Goal: Use online tool/utility: Utilize a website feature to perform a specific function

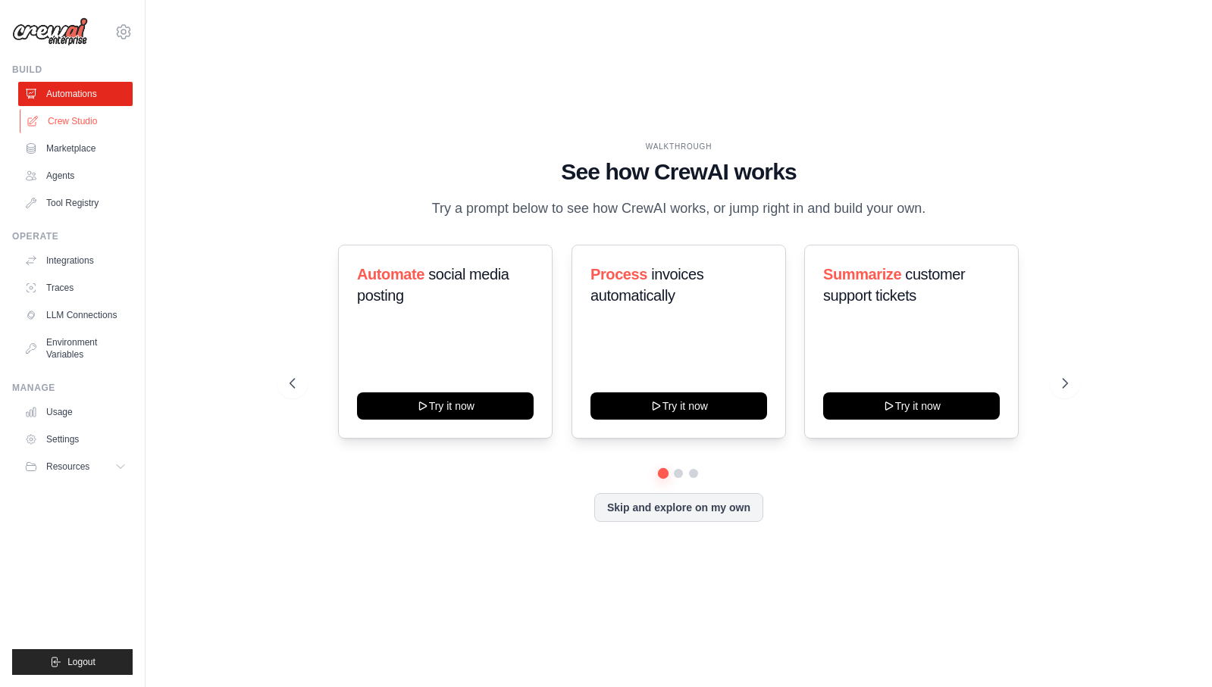
click at [78, 130] on link "Crew Studio" at bounding box center [77, 121] width 114 height 24
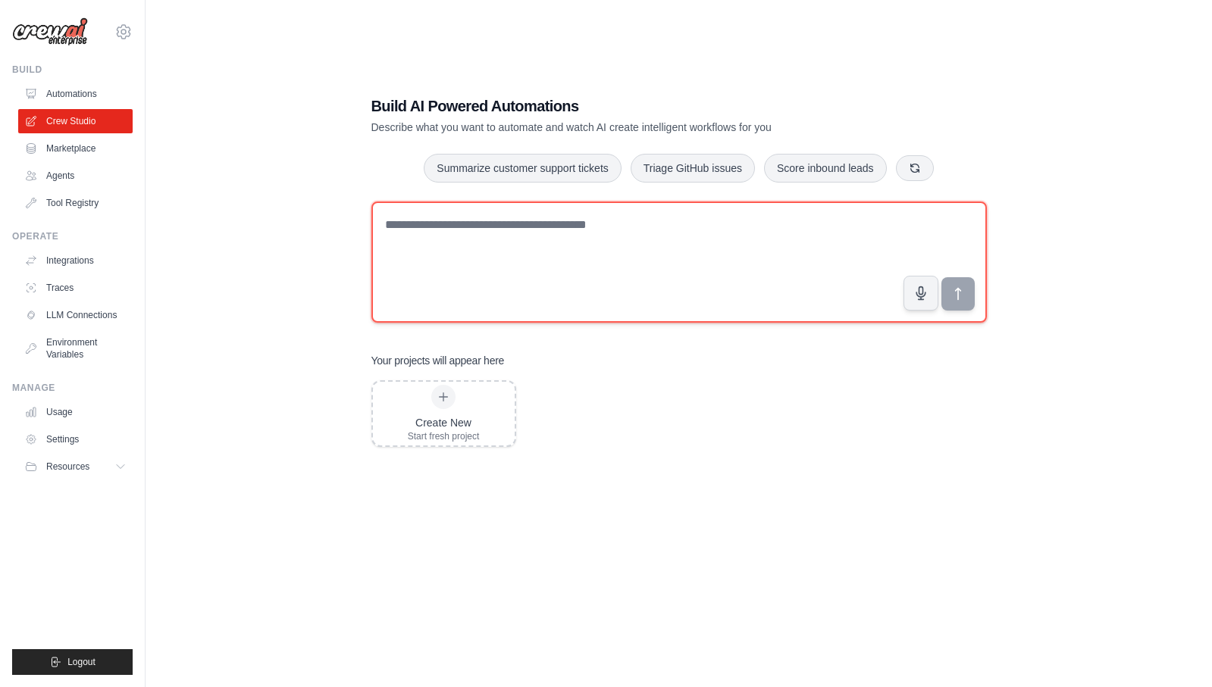
click at [528, 272] on textarea at bounding box center [678, 262] width 615 height 121
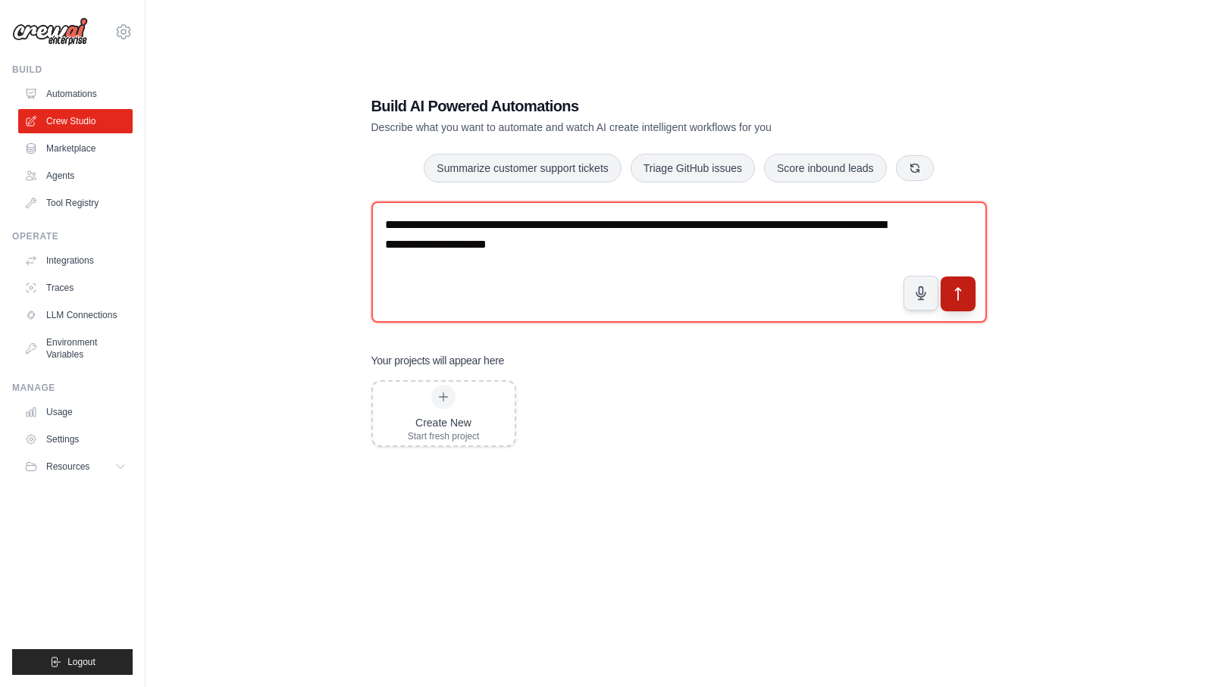
type textarea "**********"
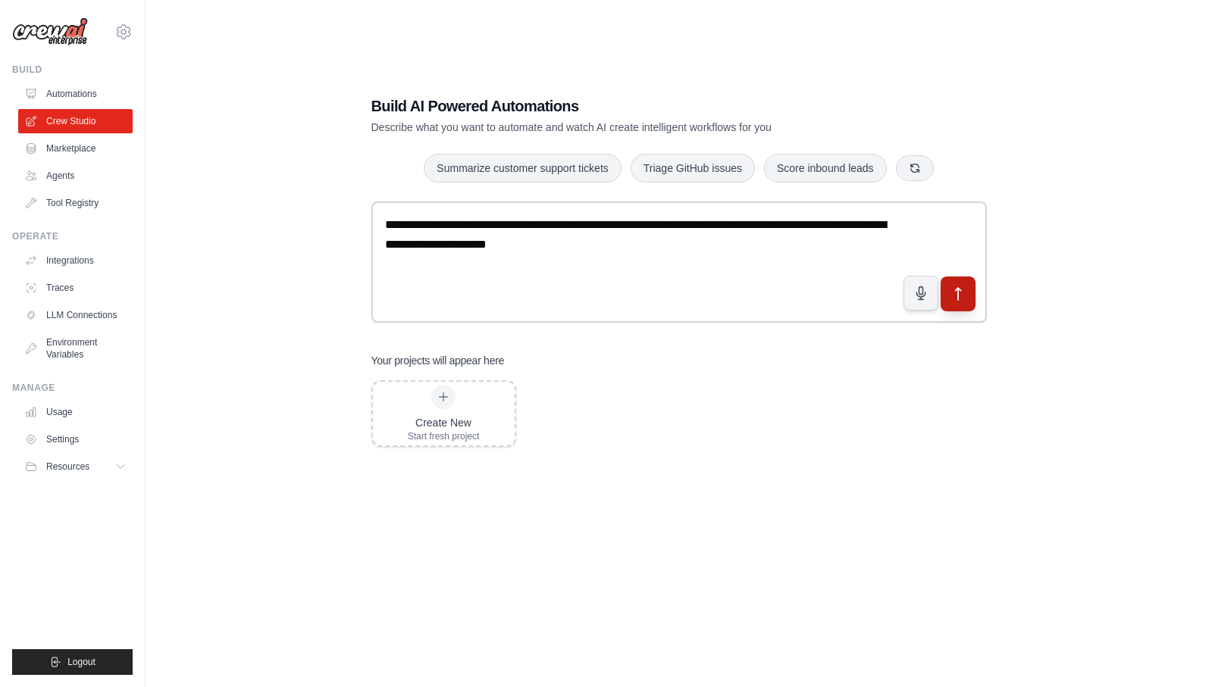
click at [966, 302] on button "submit" at bounding box center [957, 293] width 35 height 35
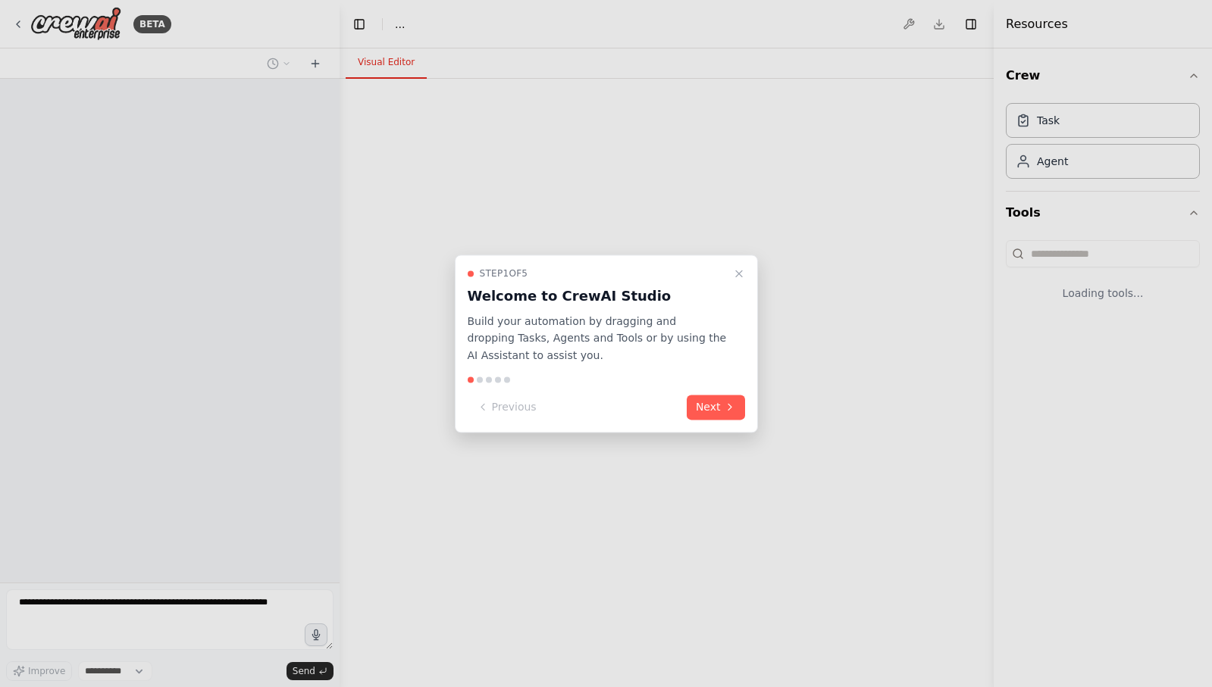
select select "****"
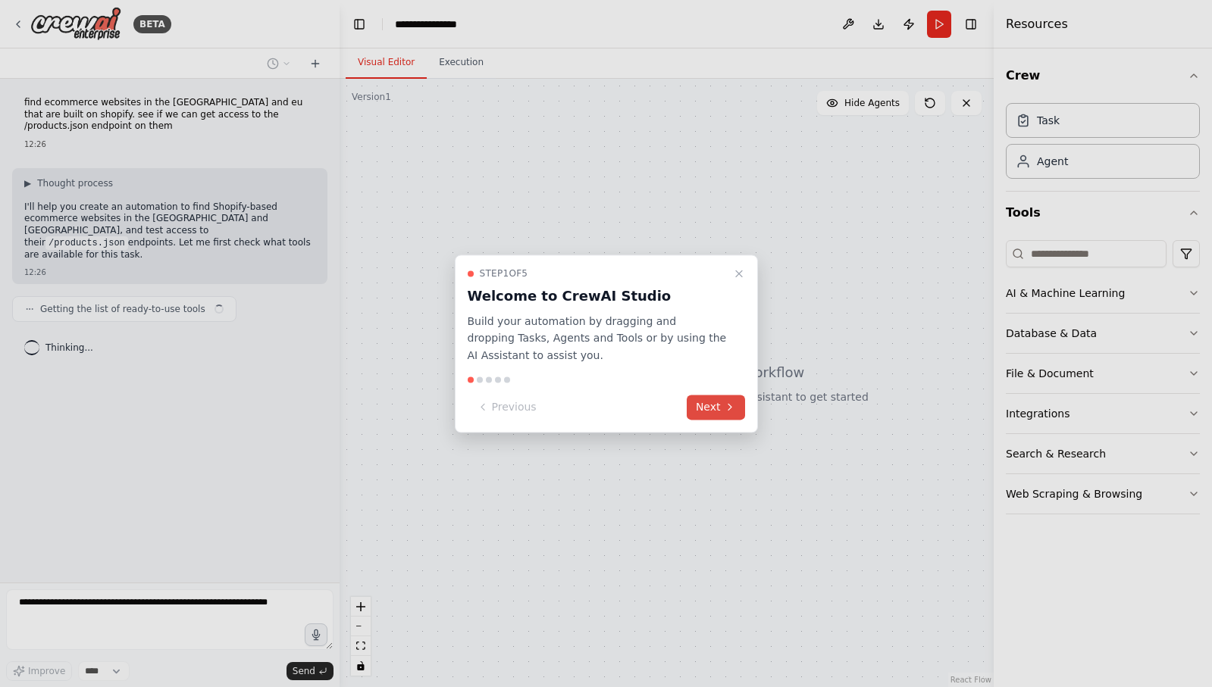
click at [711, 405] on button "Next" at bounding box center [716, 407] width 58 height 25
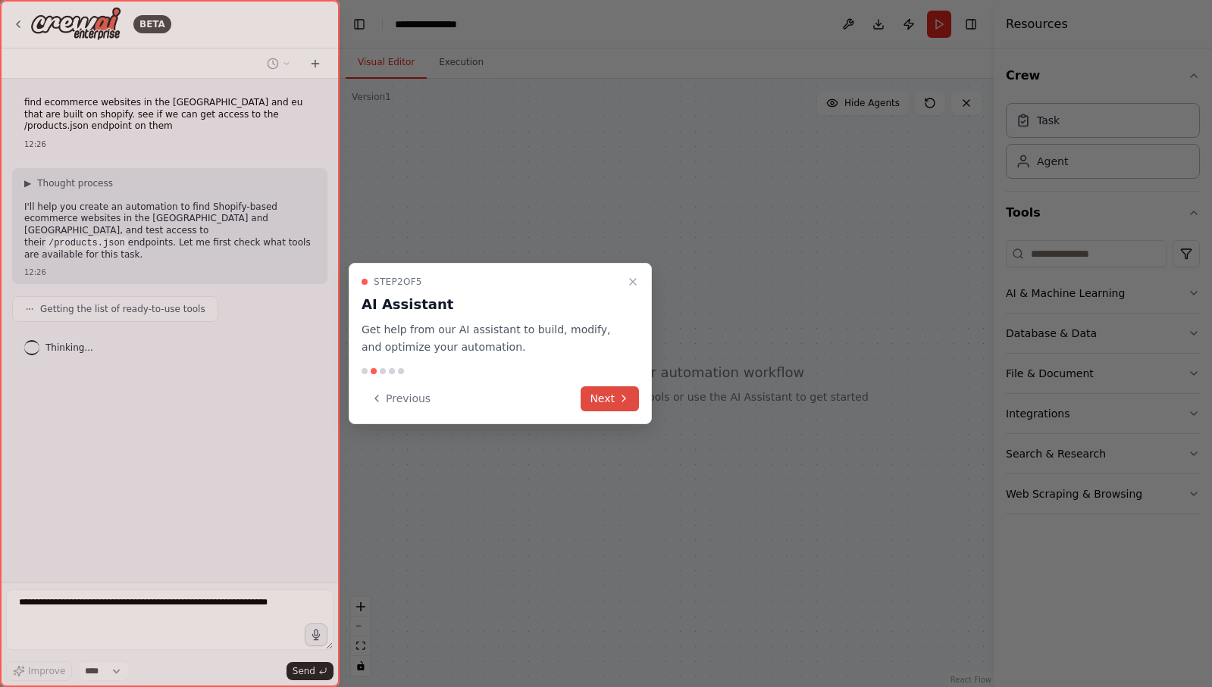
click at [622, 406] on button "Next" at bounding box center [609, 398] width 58 height 25
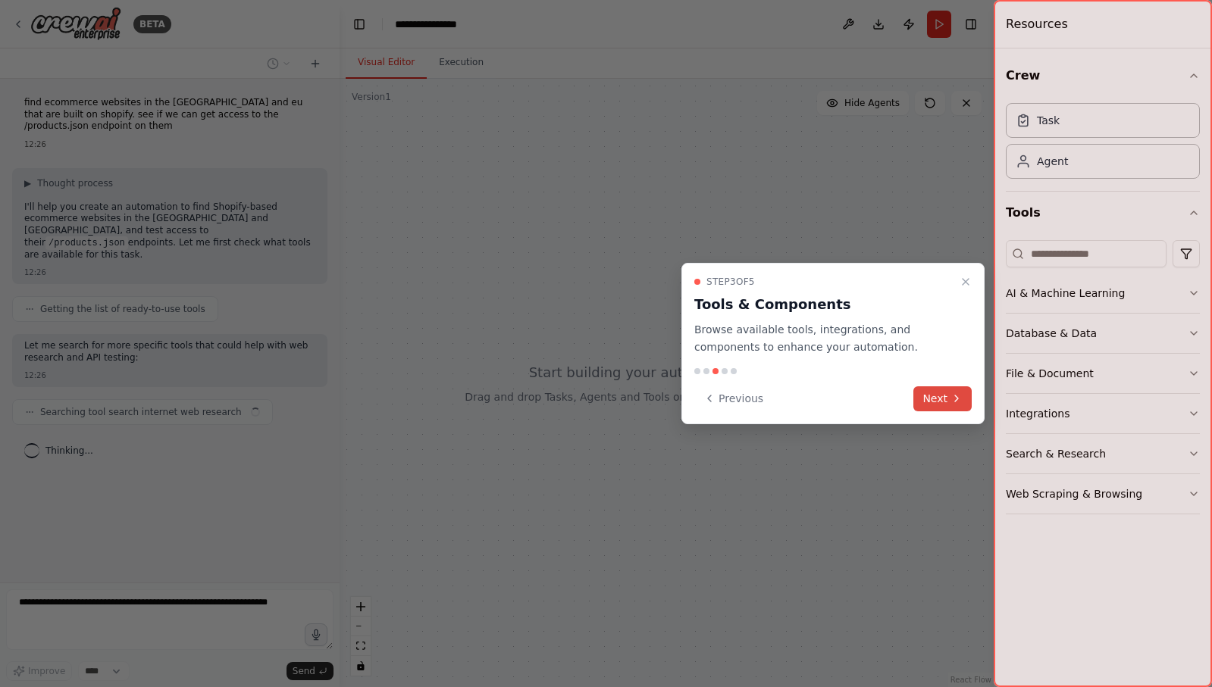
click at [925, 397] on button "Next" at bounding box center [942, 398] width 58 height 25
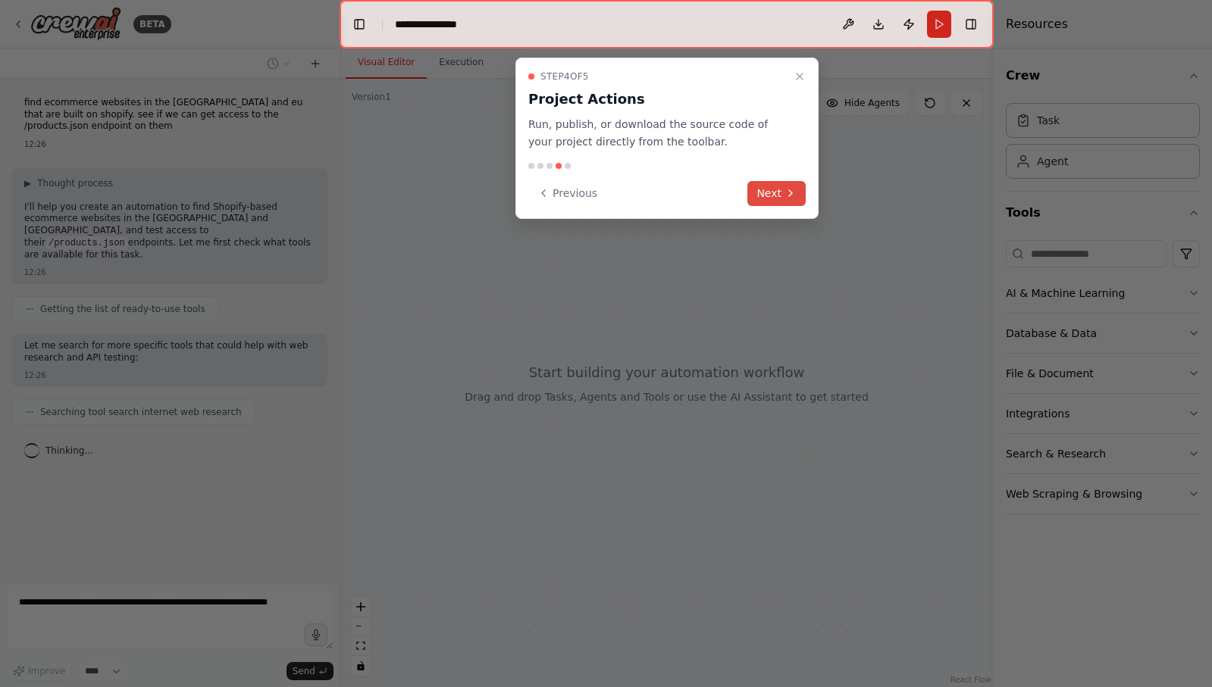
click at [782, 205] on button "Next" at bounding box center [776, 193] width 58 height 25
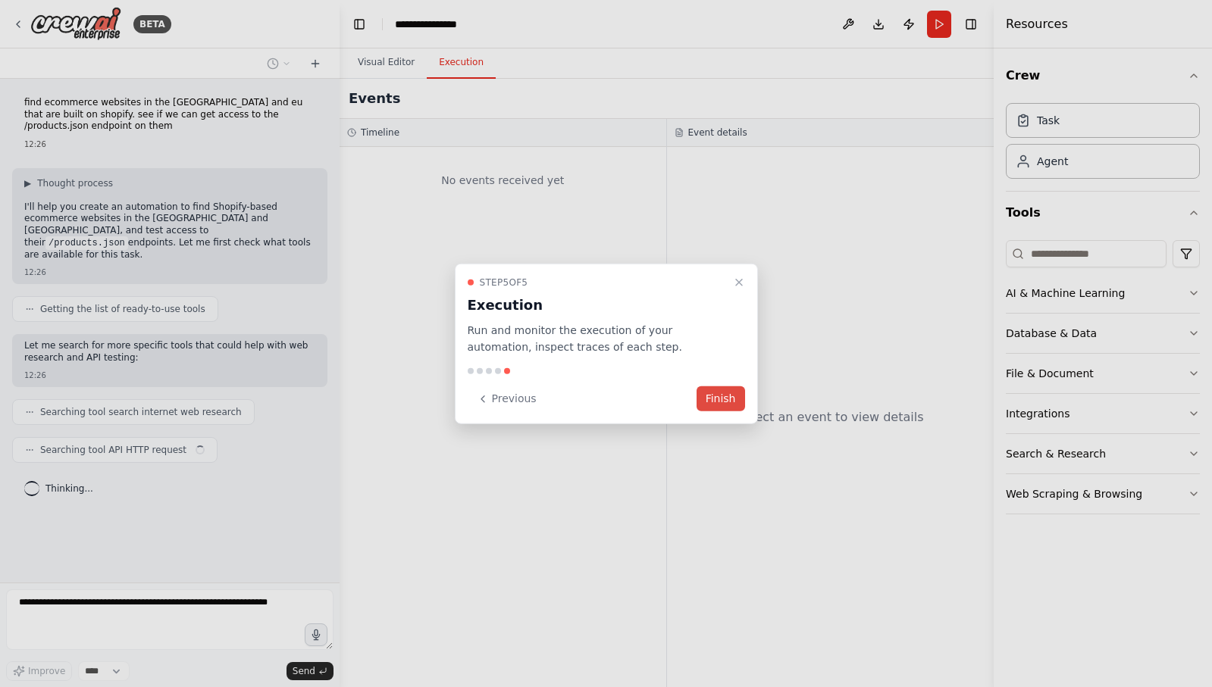
click at [721, 406] on button "Finish" at bounding box center [720, 398] width 48 height 25
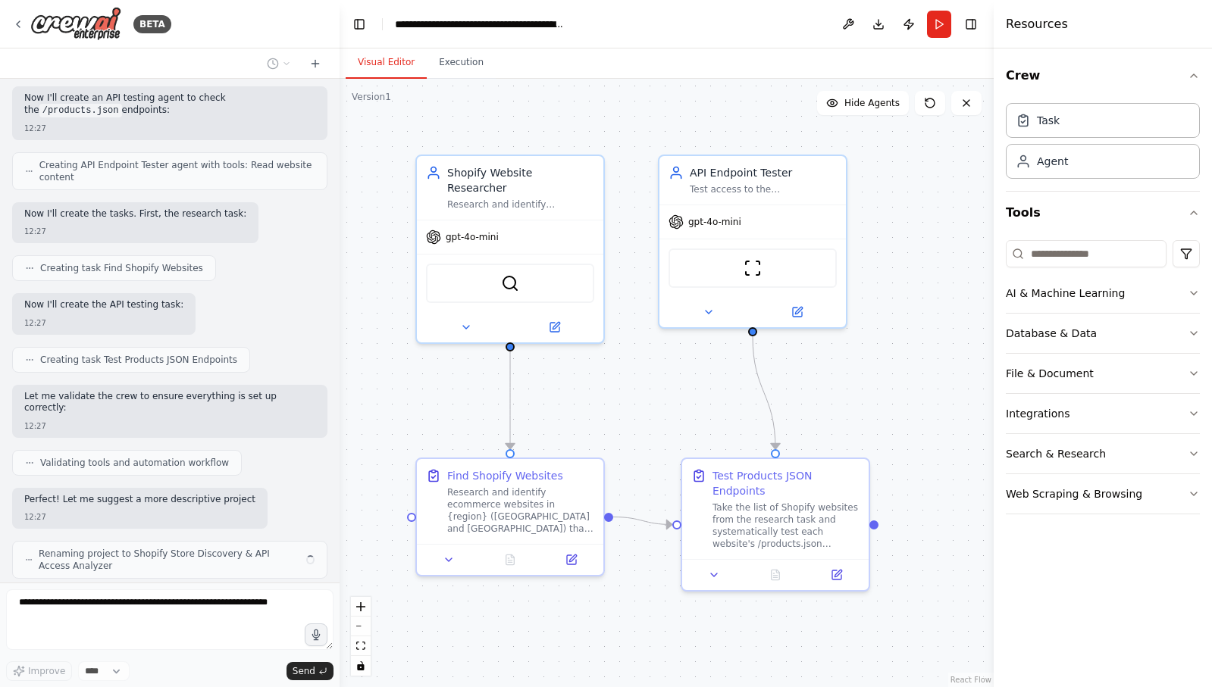
scroll to position [646, 0]
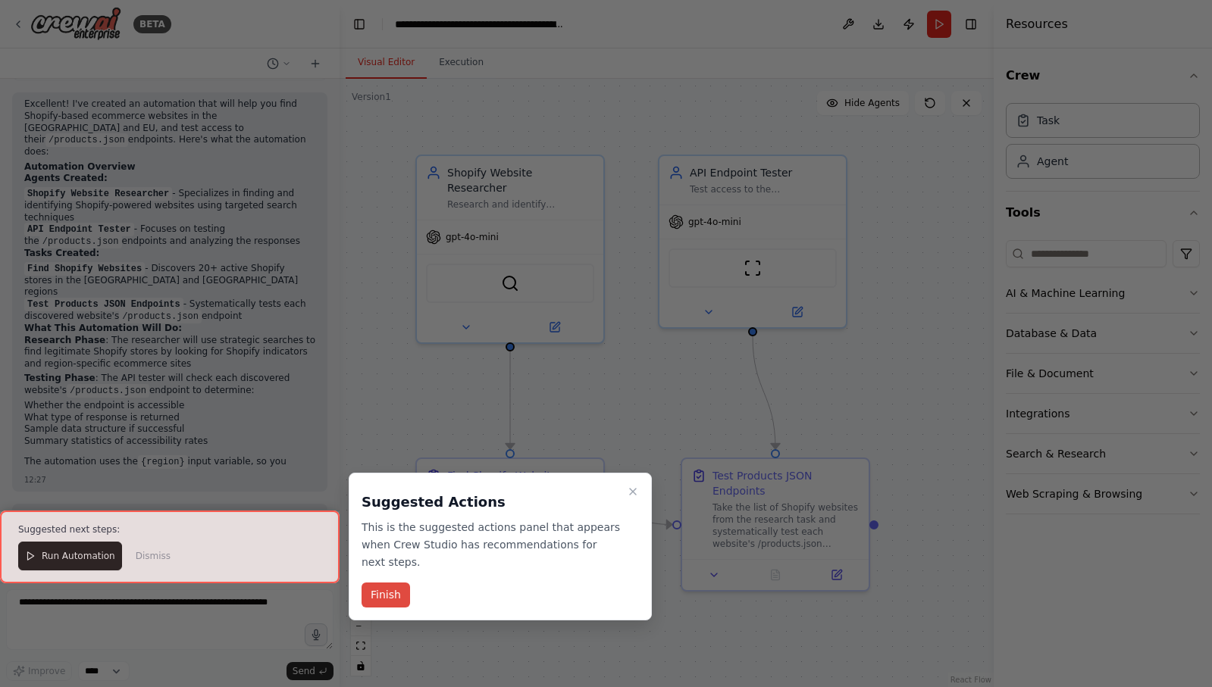
click at [392, 599] on button "Finish" at bounding box center [385, 595] width 48 height 25
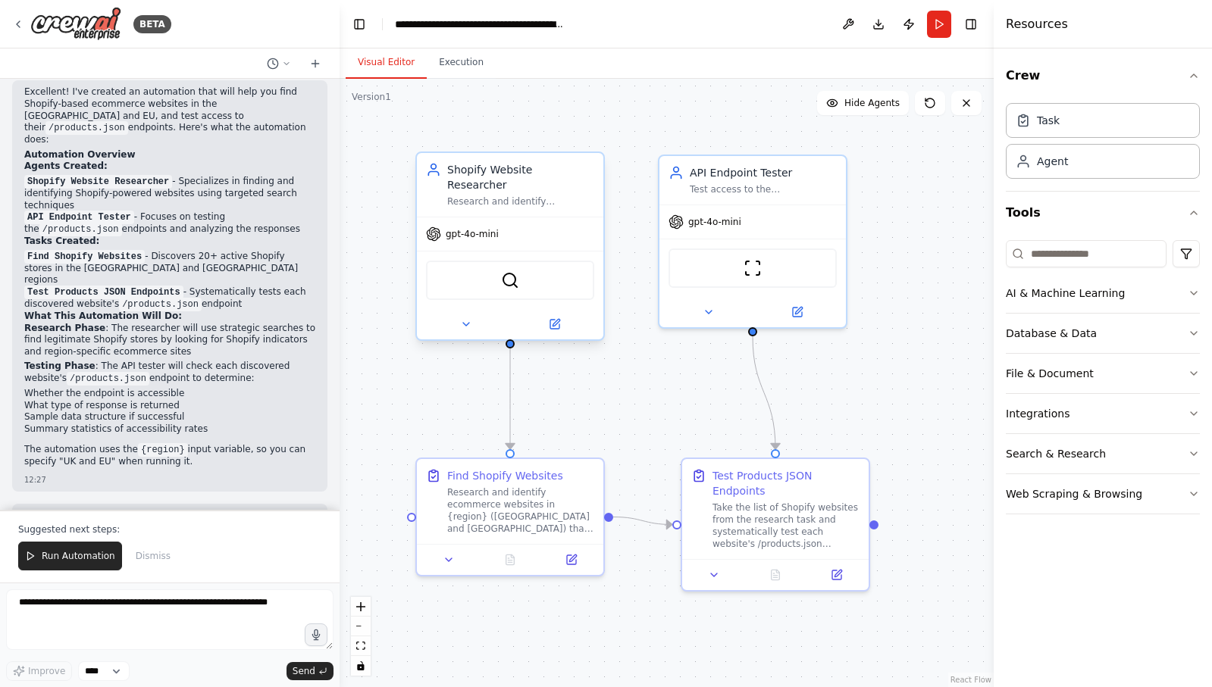
click at [506, 218] on div "gpt-4o-mini" at bounding box center [510, 233] width 186 height 33
click at [508, 196] on div "Research and identify ecommerce websites in the {region} that are built on the …" at bounding box center [520, 202] width 147 height 12
click at [558, 320] on icon at bounding box center [554, 324] width 9 height 9
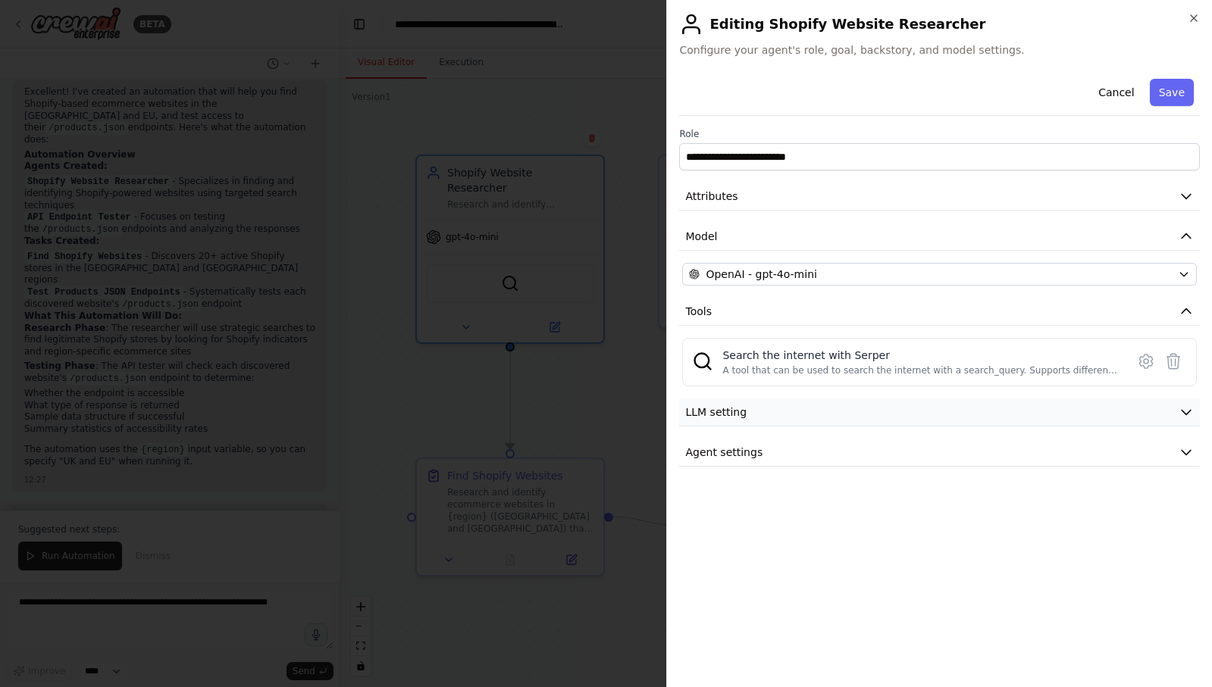
click at [820, 408] on button "LLM setting" at bounding box center [939, 413] width 521 height 28
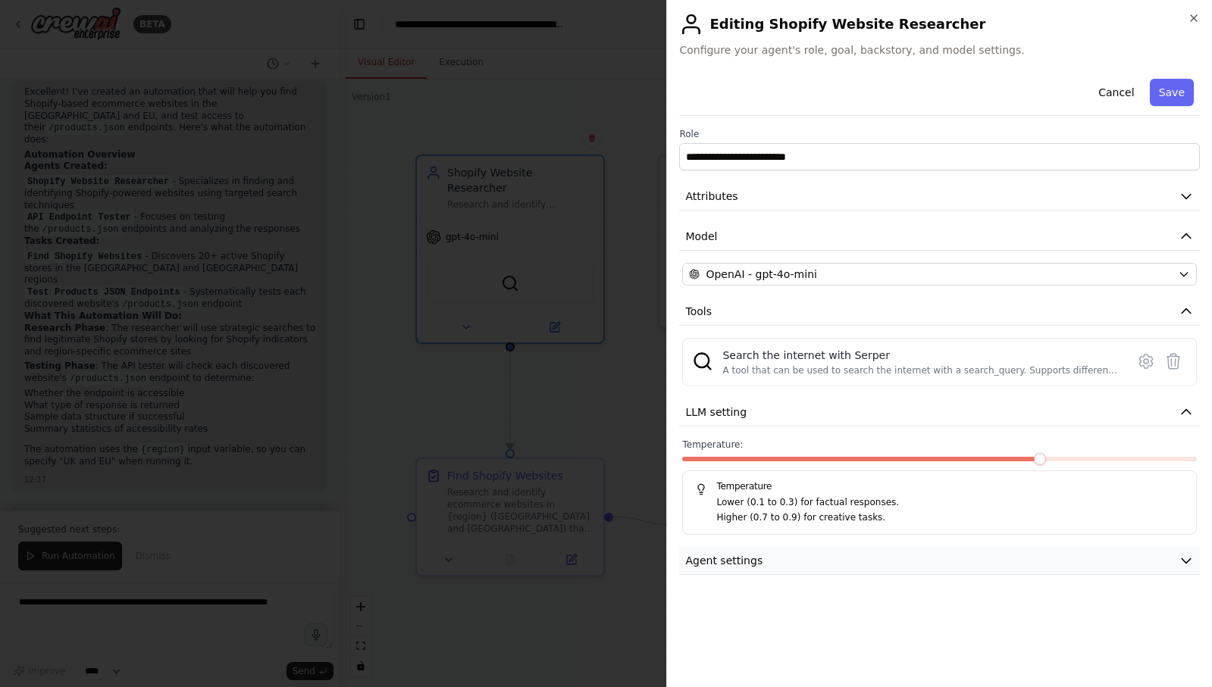
click at [865, 566] on button "Agent settings" at bounding box center [939, 561] width 521 height 28
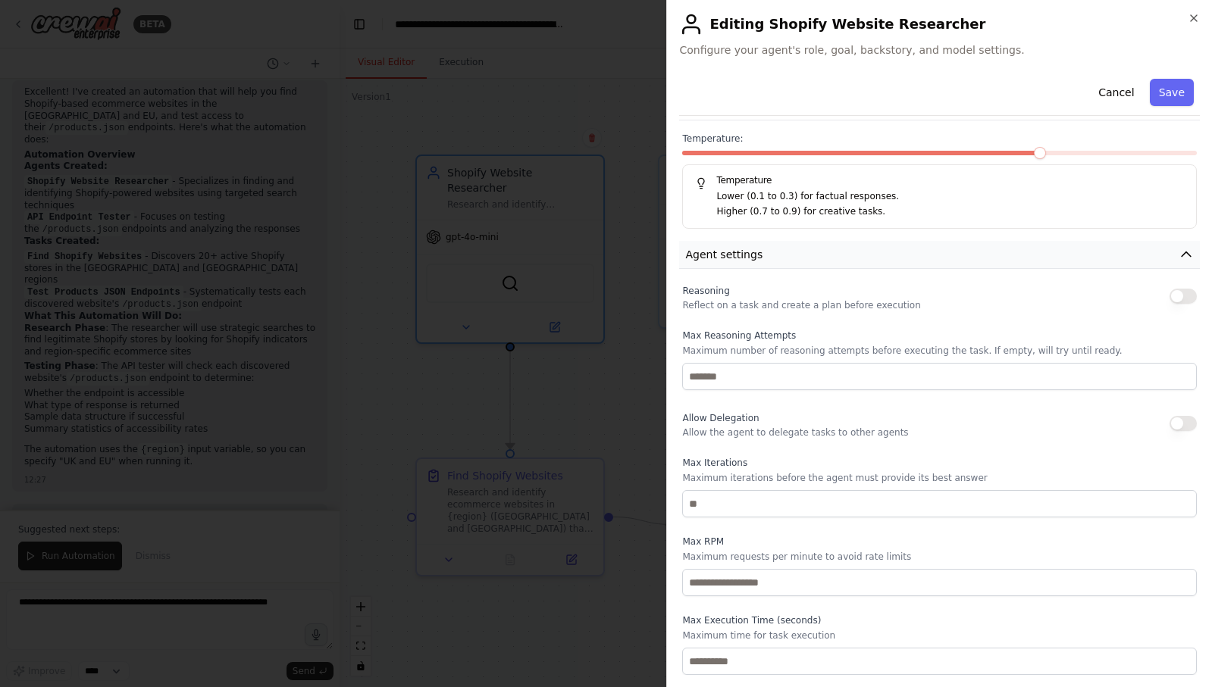
scroll to position [0, 0]
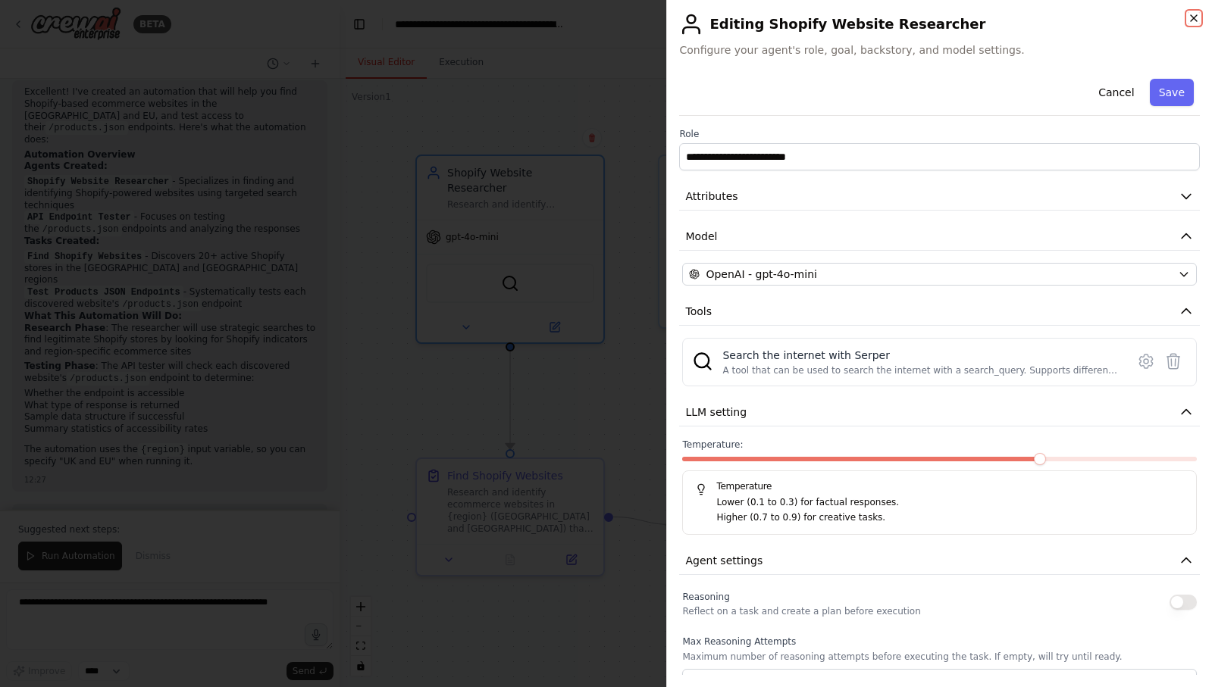
click at [1197, 20] on icon "button" at bounding box center [1194, 18] width 6 height 6
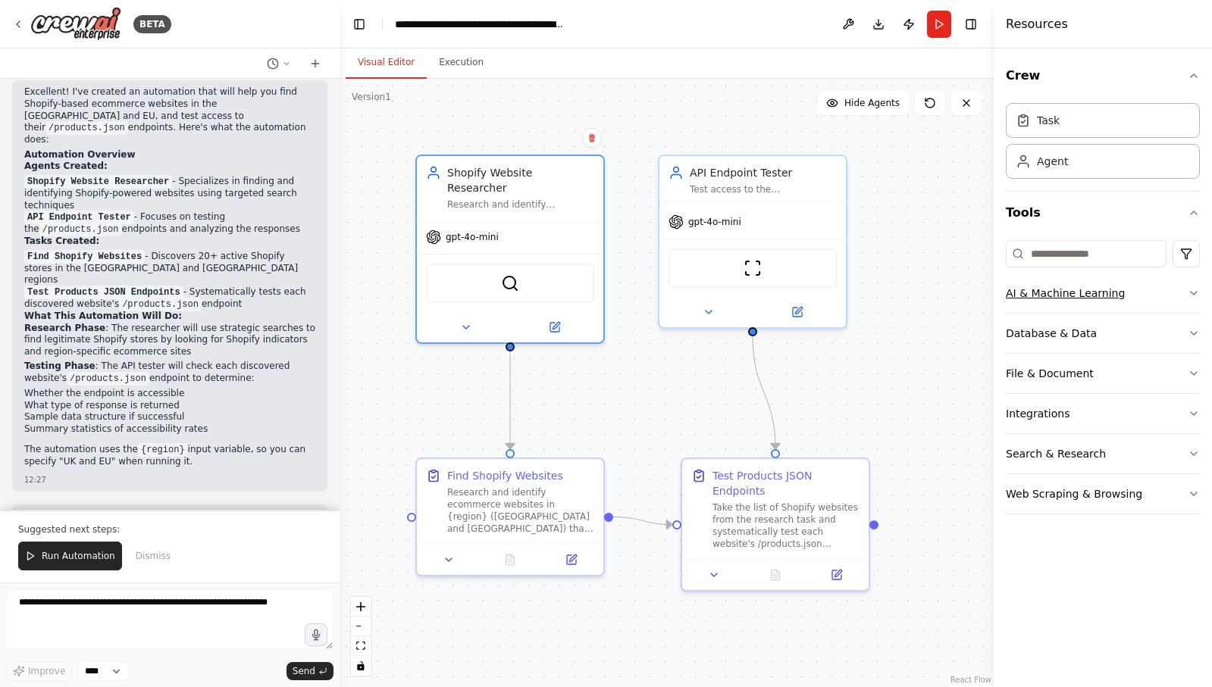
click at [1066, 301] on button "AI & Machine Learning" at bounding box center [1103, 293] width 194 height 39
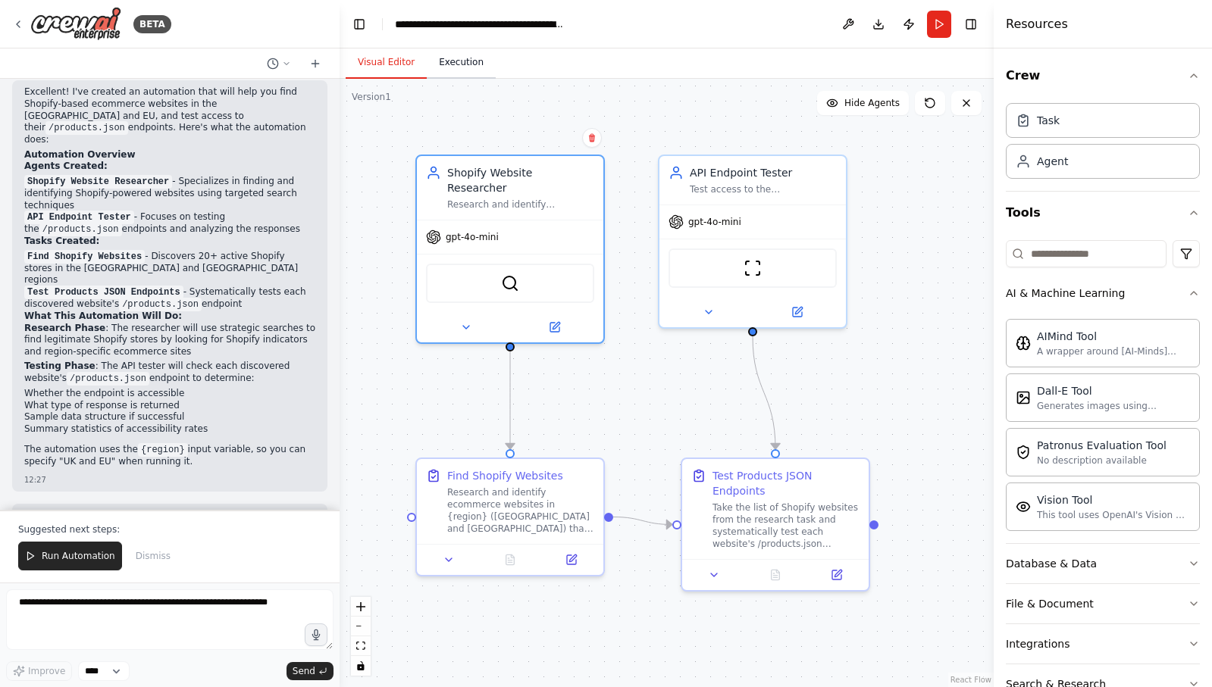
click at [467, 61] on button "Execution" at bounding box center [461, 63] width 69 height 32
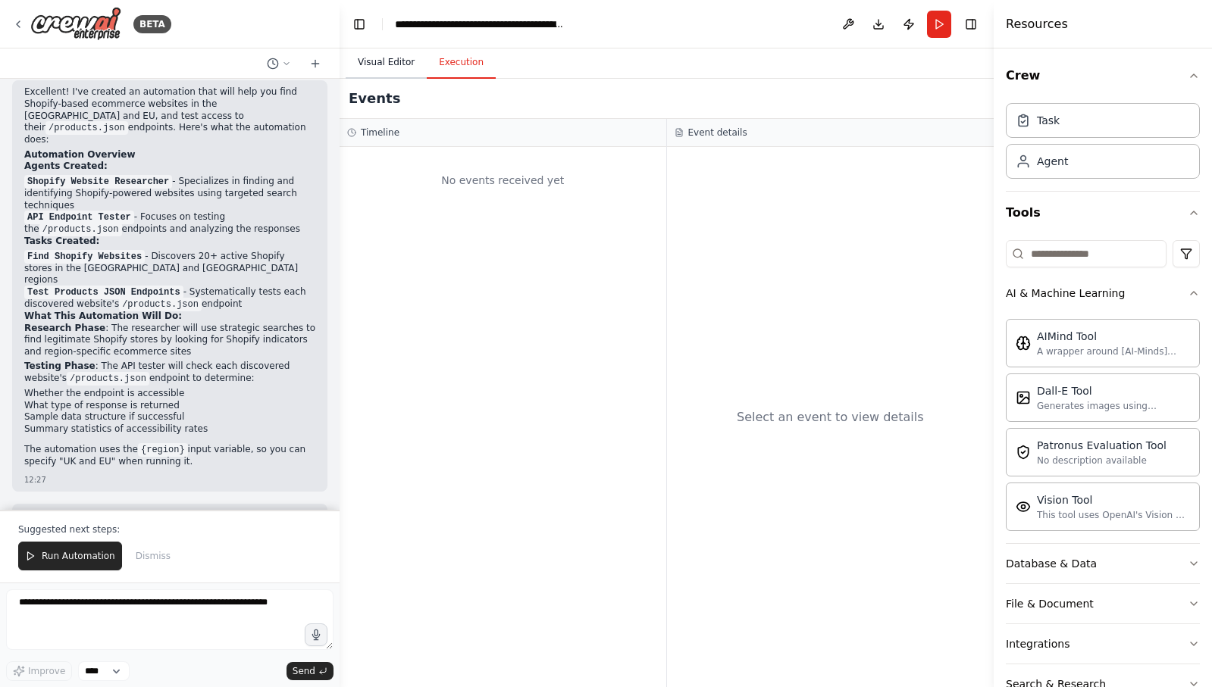
click at [391, 63] on button "Visual Editor" at bounding box center [386, 63] width 81 height 32
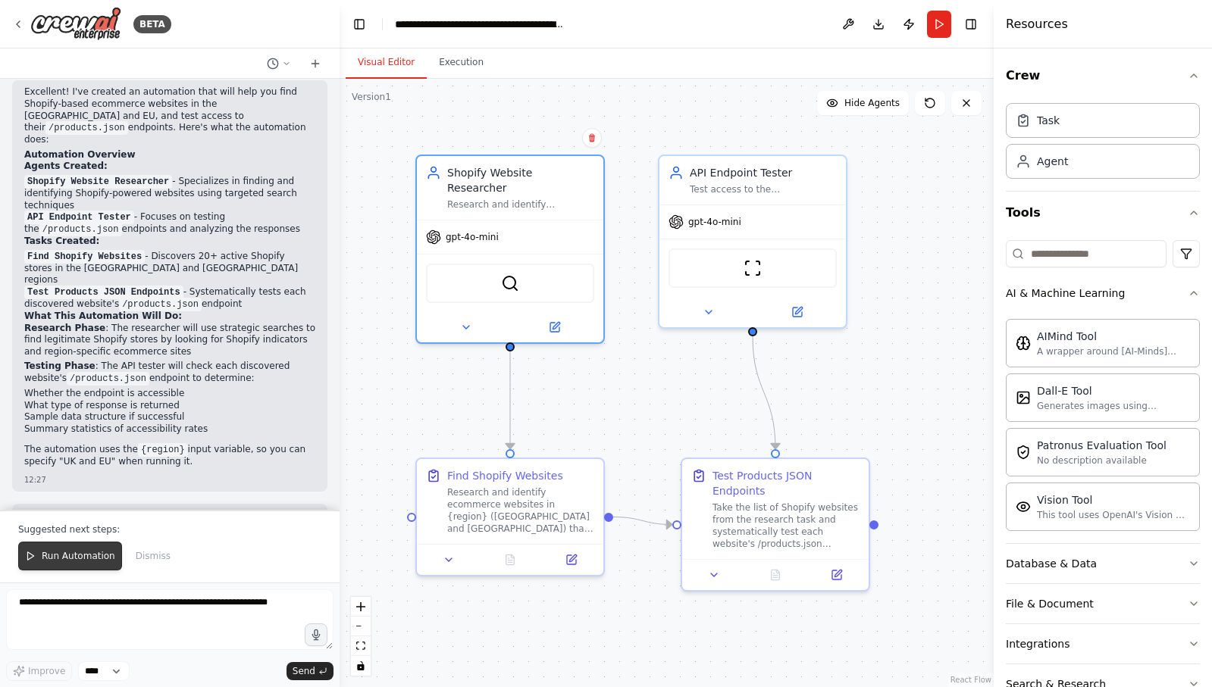
click at [58, 549] on button "Run Automation" at bounding box center [70, 556] width 104 height 29
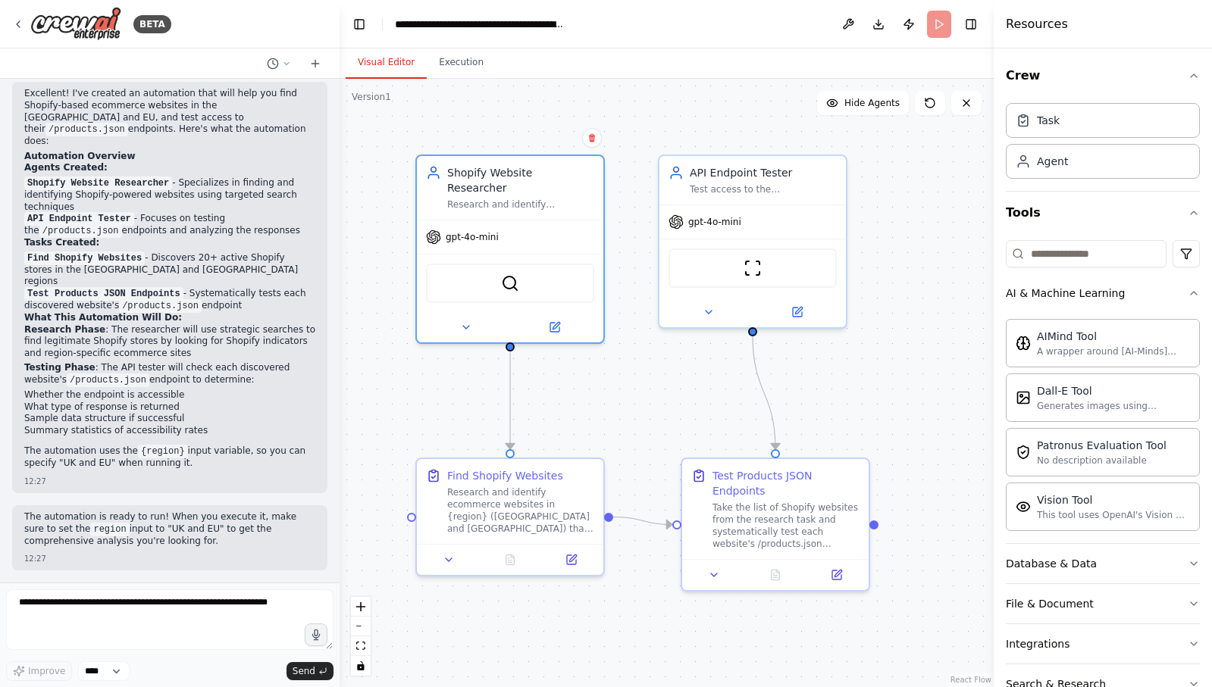
scroll to position [1084, 0]
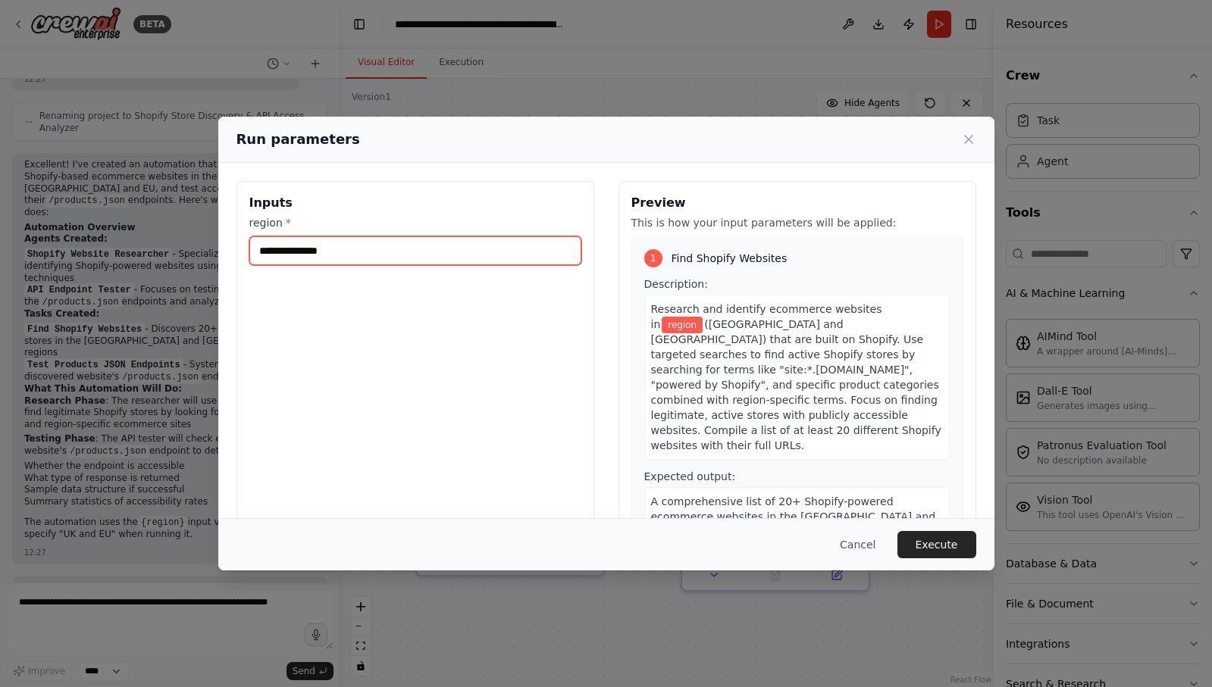
click at [283, 261] on input "region *" at bounding box center [415, 250] width 332 height 29
click at [313, 244] on input "region *" at bounding box center [415, 250] width 332 height 29
type input "**"
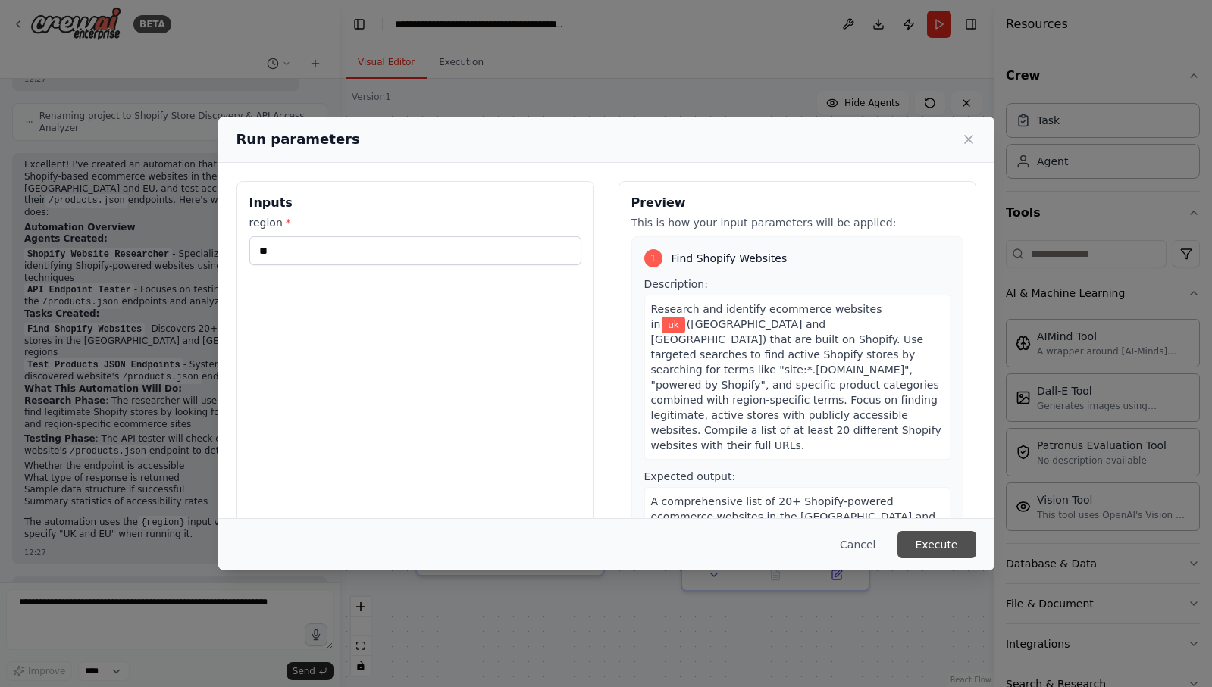
click at [926, 545] on button "Execute" at bounding box center [936, 544] width 79 height 27
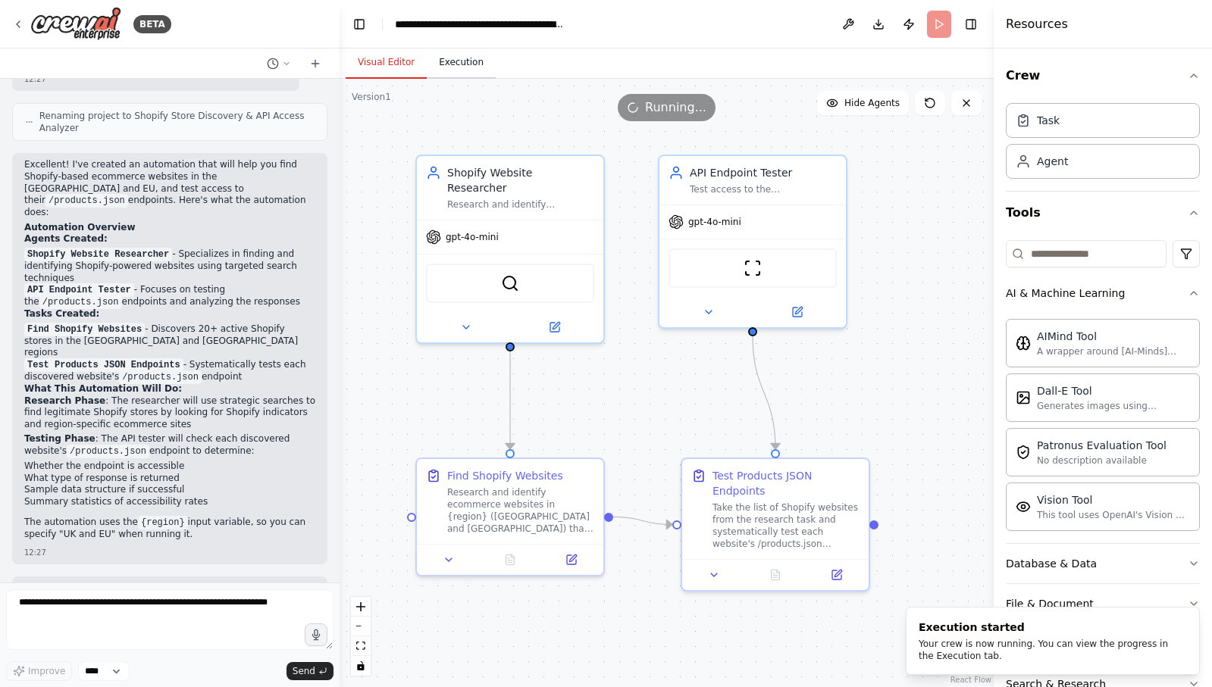
click at [469, 65] on button "Execution" at bounding box center [461, 63] width 69 height 32
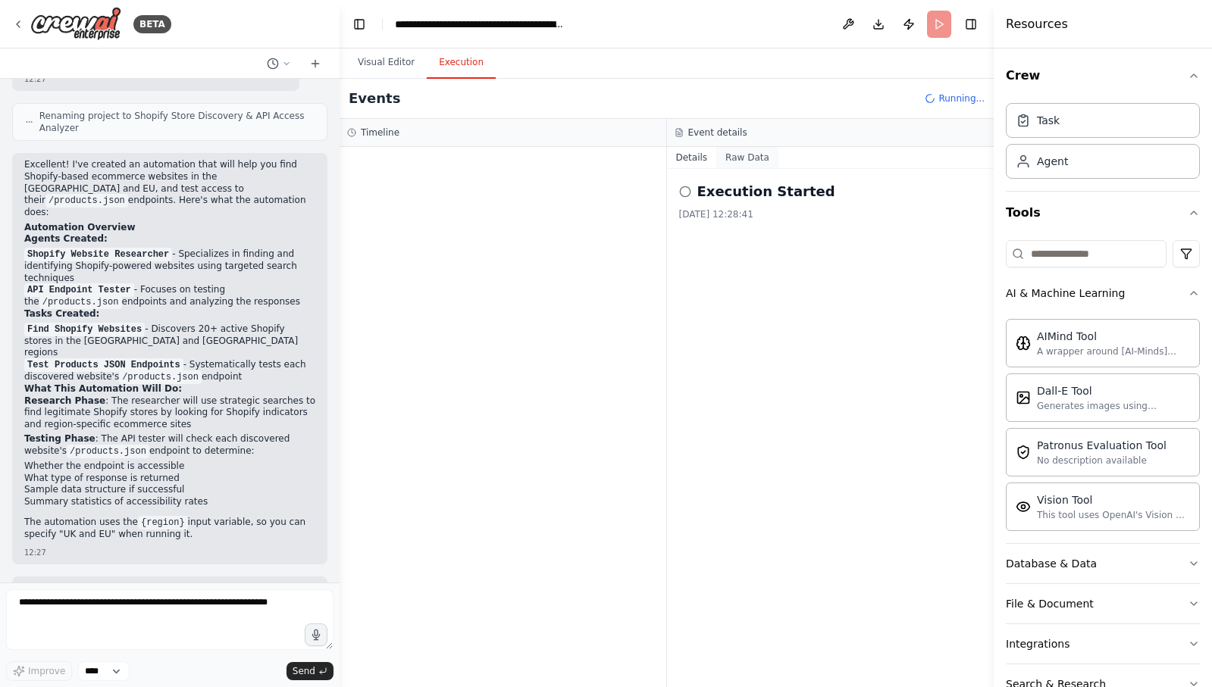
click at [749, 159] on button "Raw Data" at bounding box center [747, 157] width 62 height 21
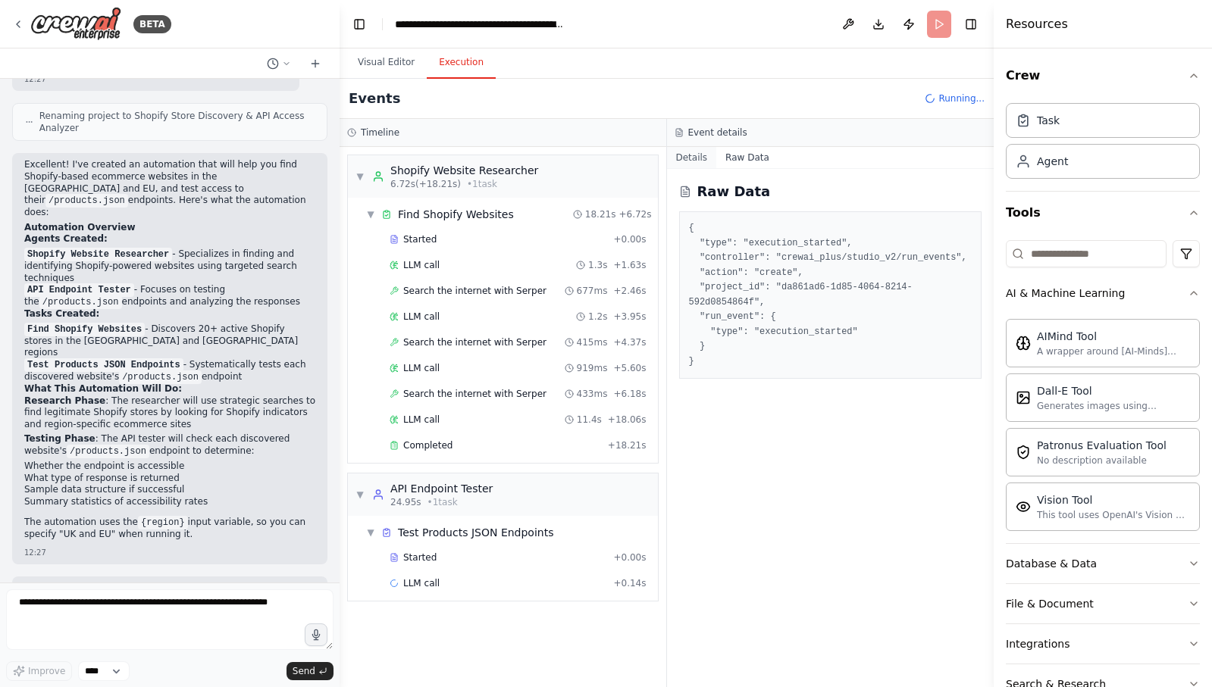
click at [684, 161] on button "Details" at bounding box center [692, 157] width 50 height 21
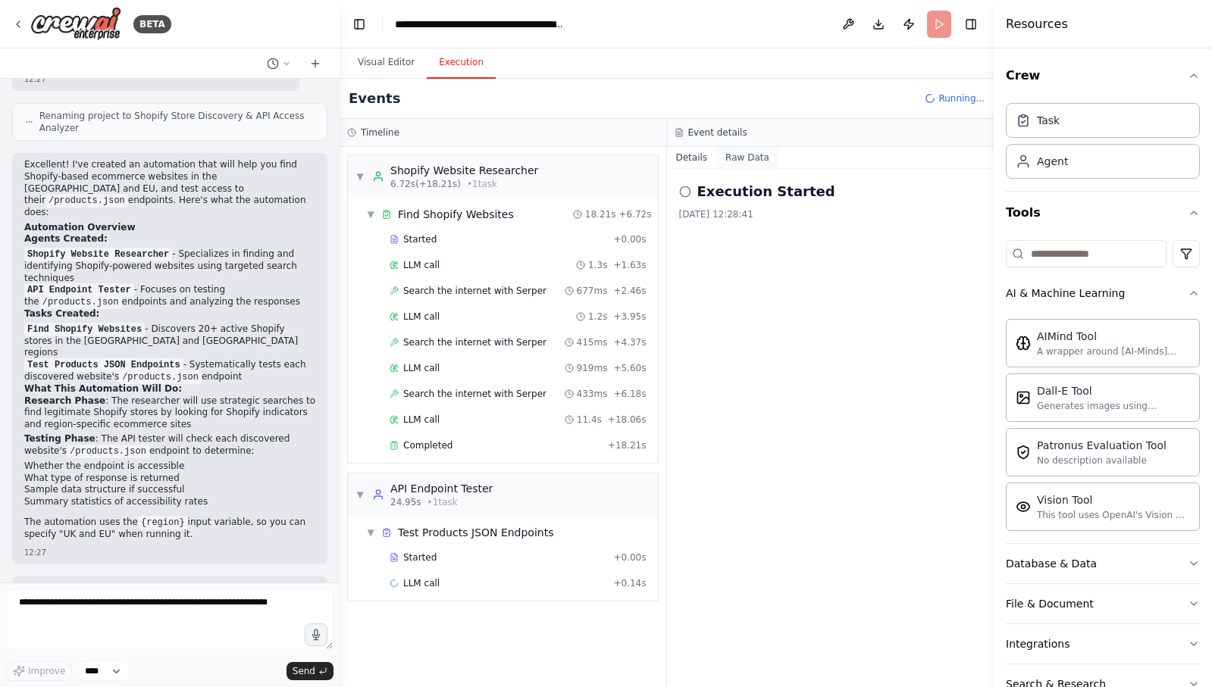
click at [750, 161] on button "Raw Data" at bounding box center [747, 157] width 62 height 21
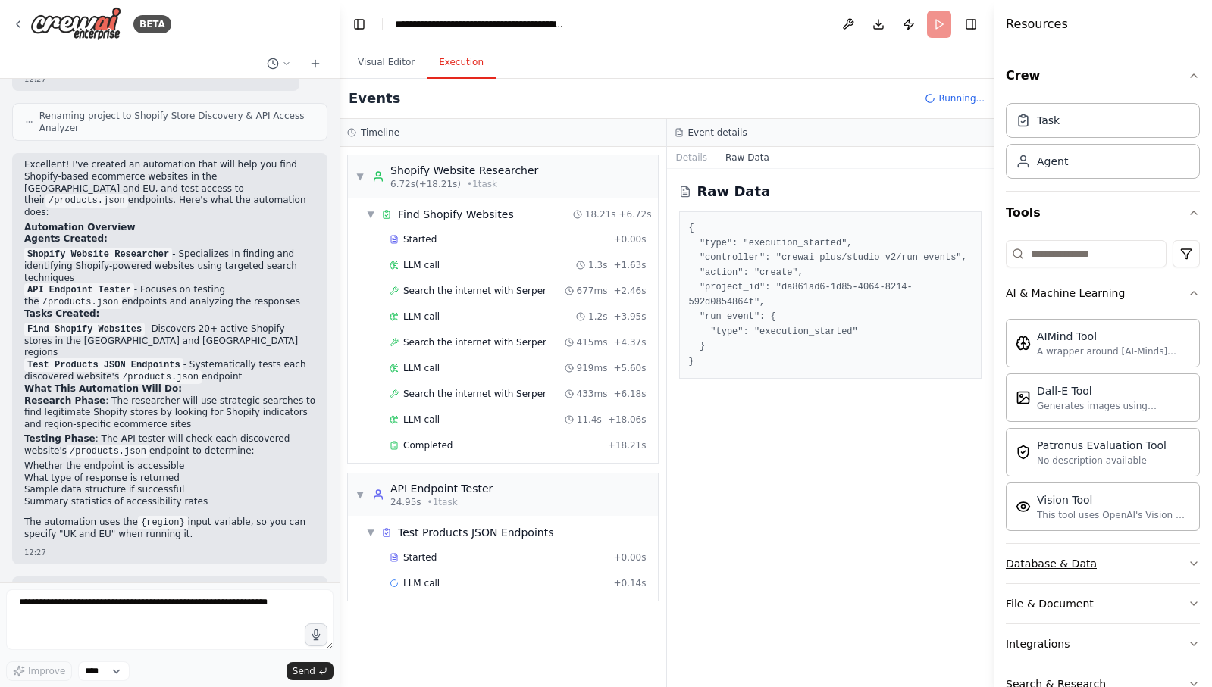
scroll to position [82, 0]
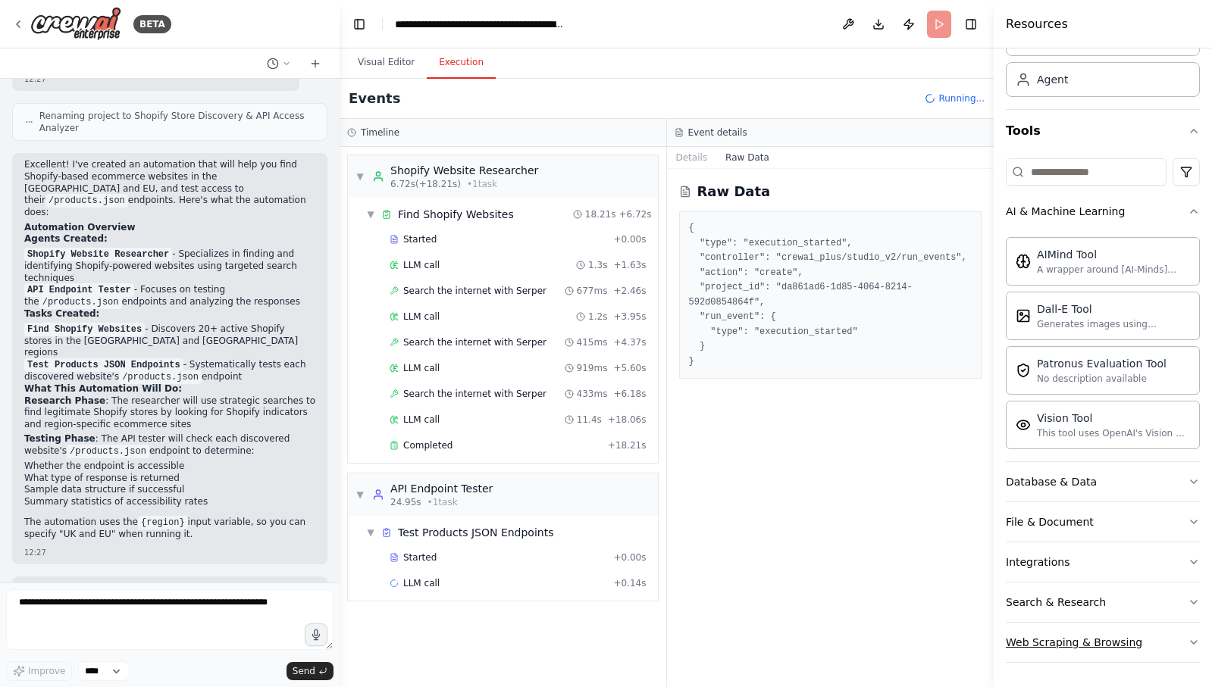
click at [1084, 646] on div "Web Scraping & Browsing" at bounding box center [1074, 642] width 136 height 15
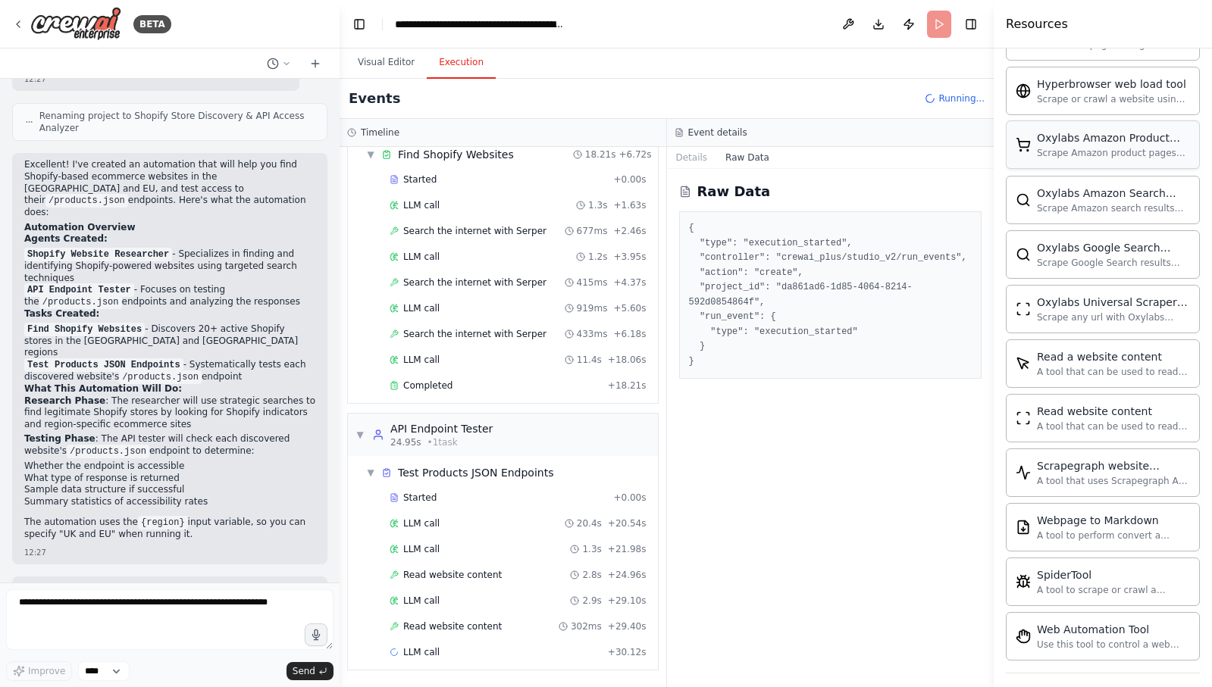
scroll to position [912, 0]
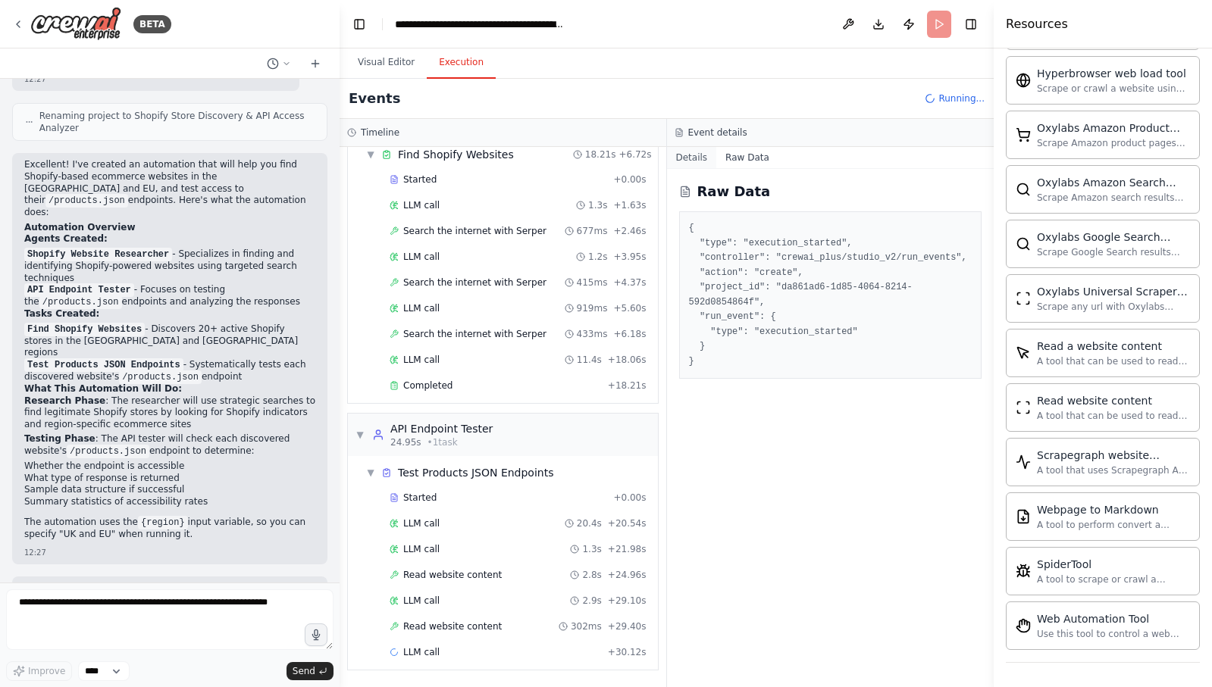
click at [692, 159] on button "Details" at bounding box center [692, 157] width 50 height 21
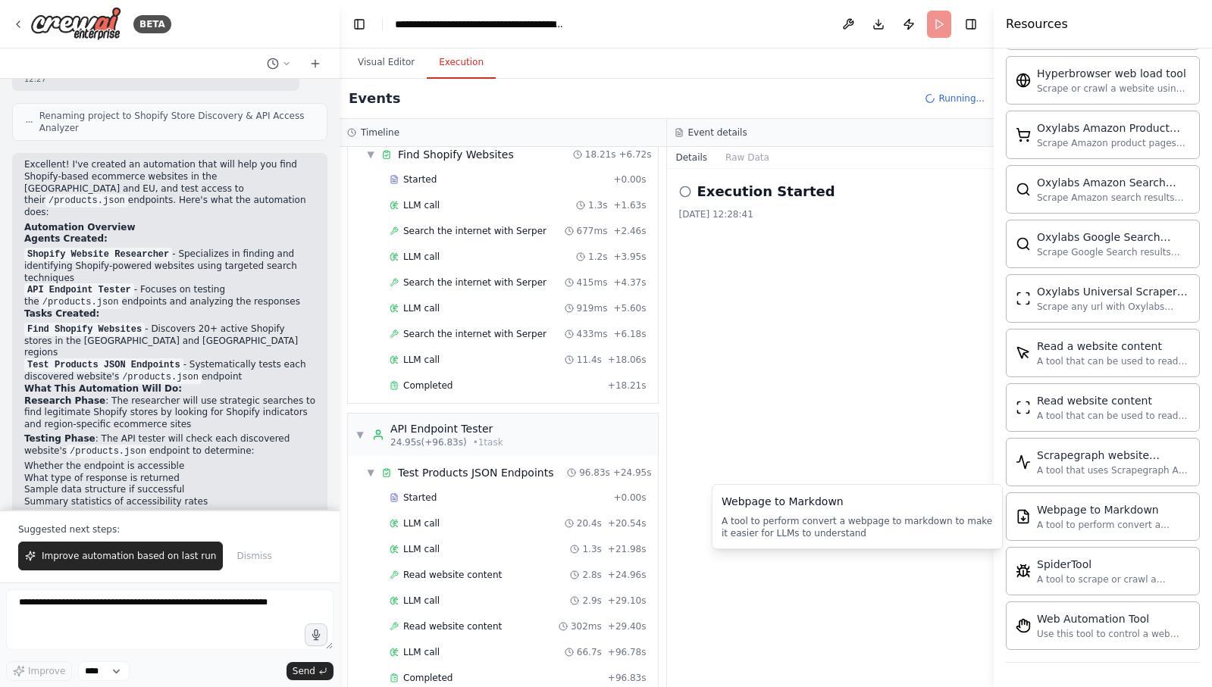
scroll to position [1157, 0]
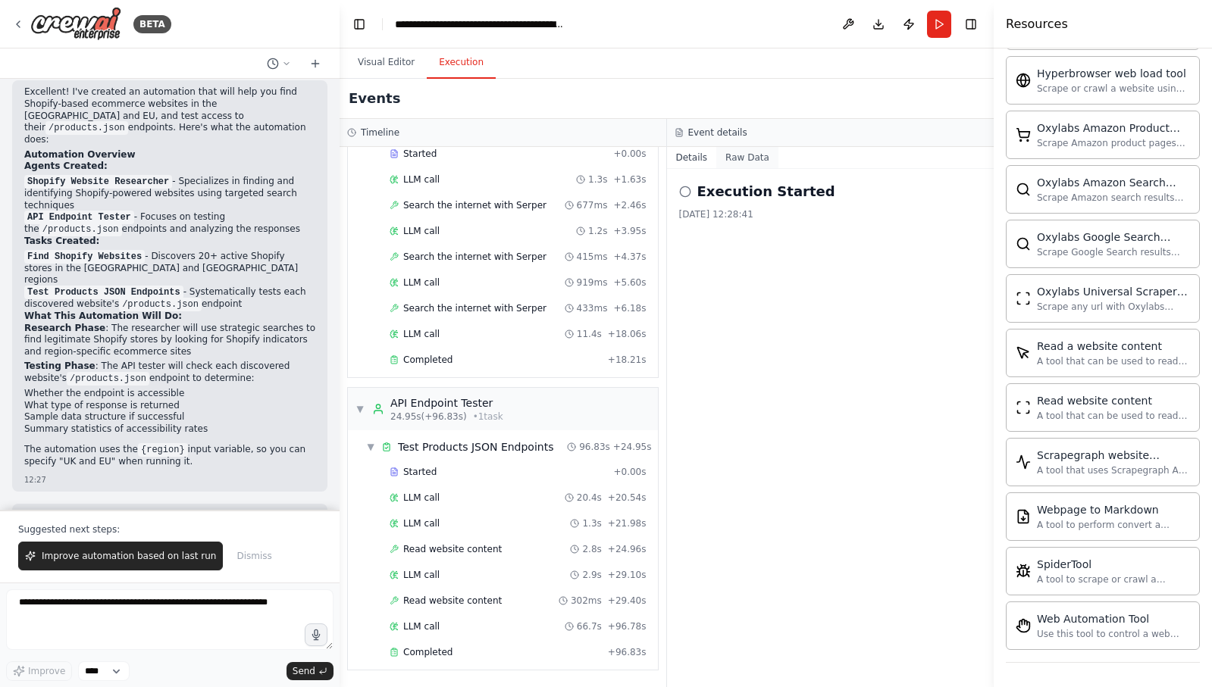
click at [743, 156] on button "Raw Data" at bounding box center [747, 157] width 62 height 21
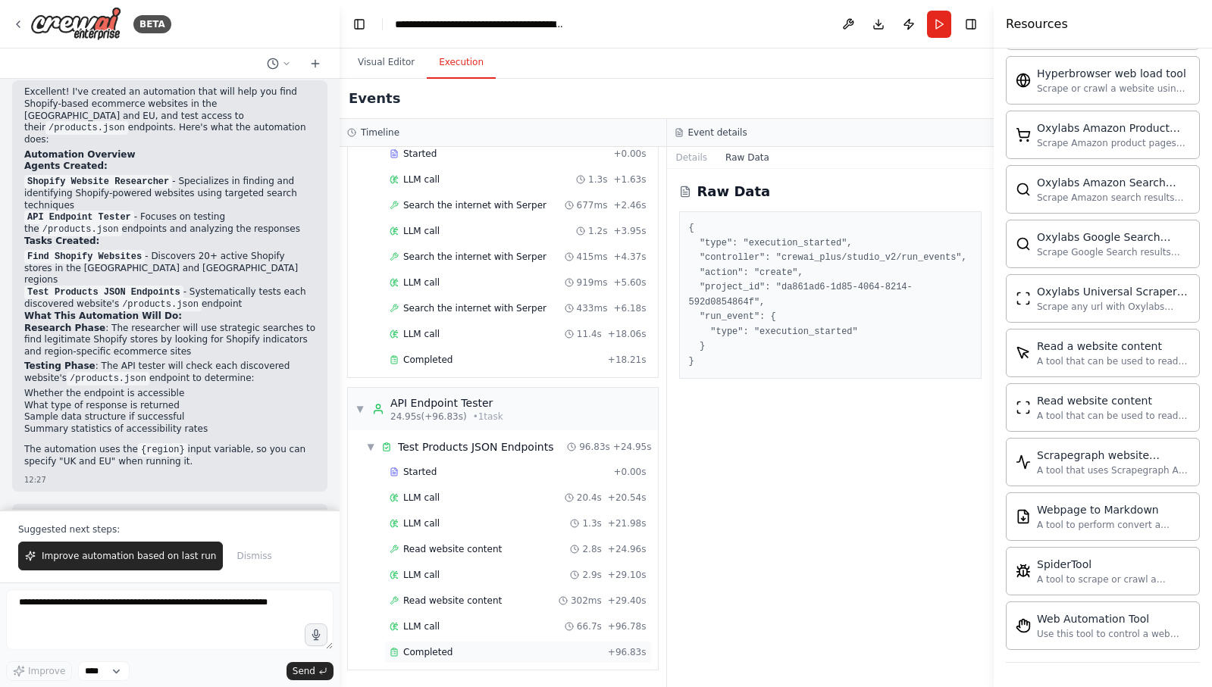
click at [430, 652] on span "Completed" at bounding box center [427, 652] width 49 height 12
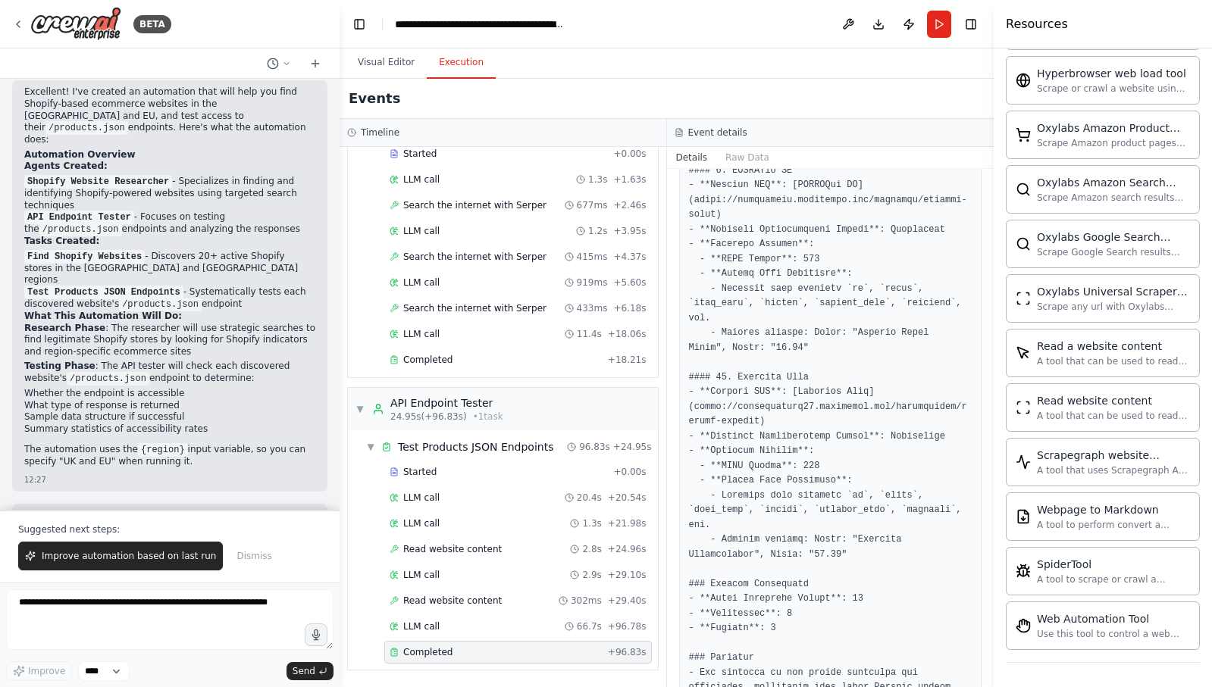
scroll to position [1928, 0]
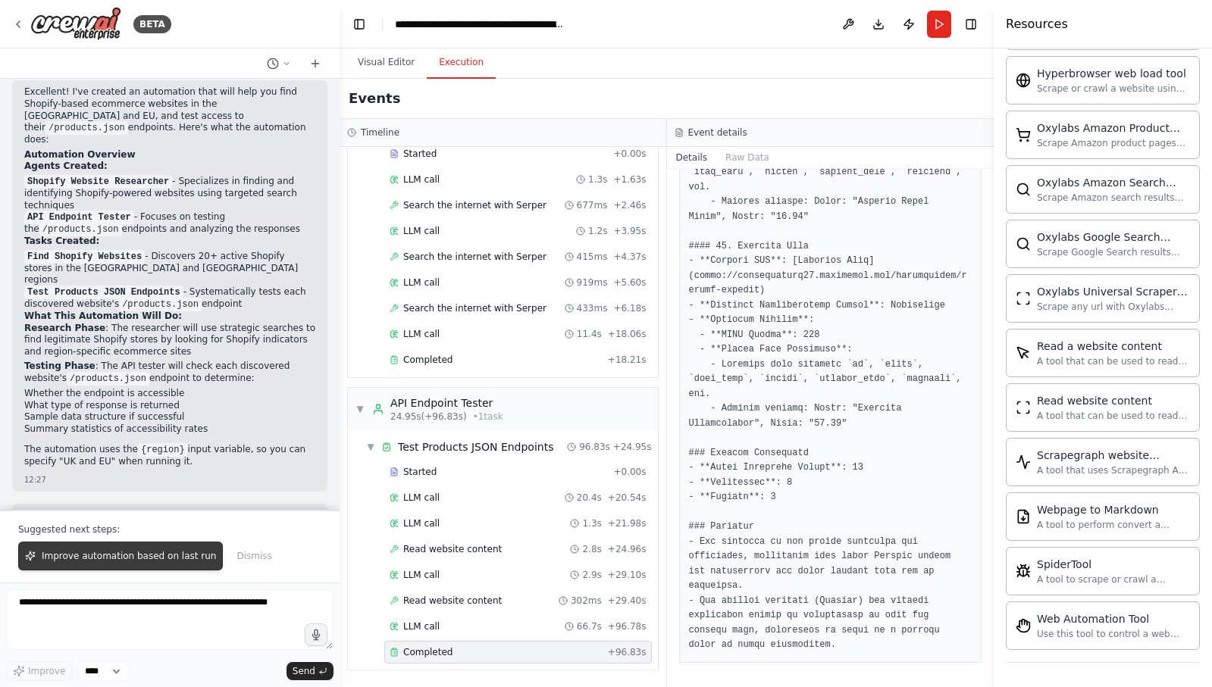
click at [137, 560] on span "Improve automation based on last run" at bounding box center [129, 556] width 174 height 12
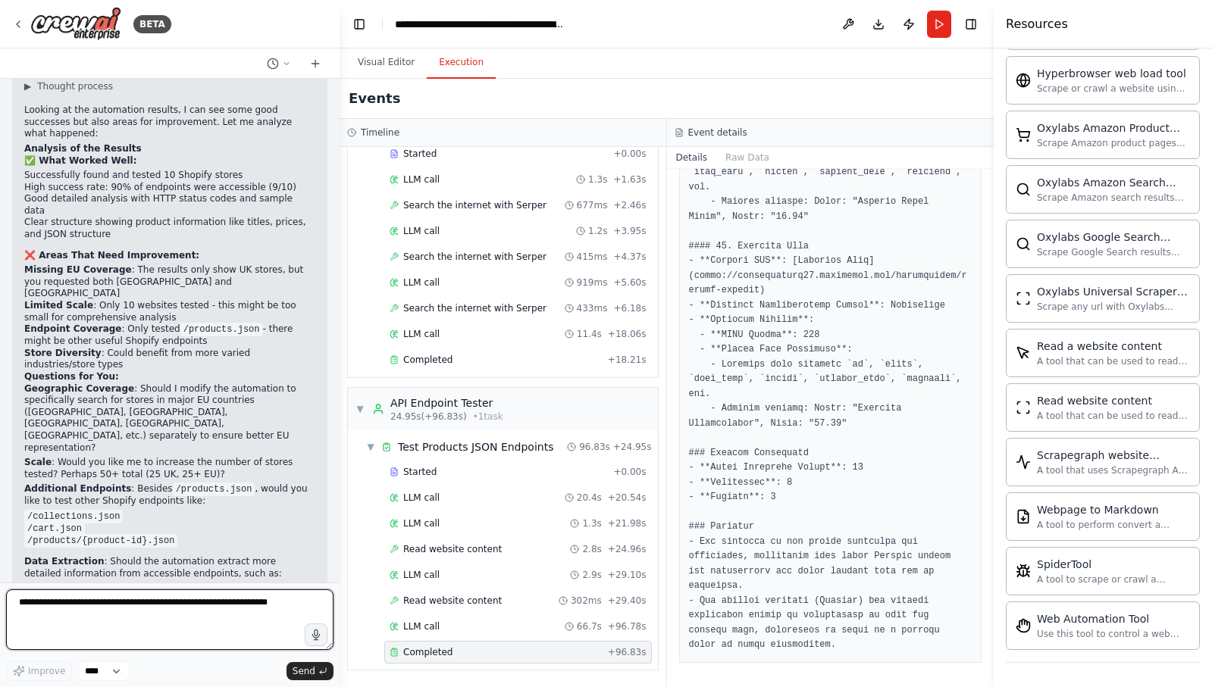
scroll to position [1679, 0]
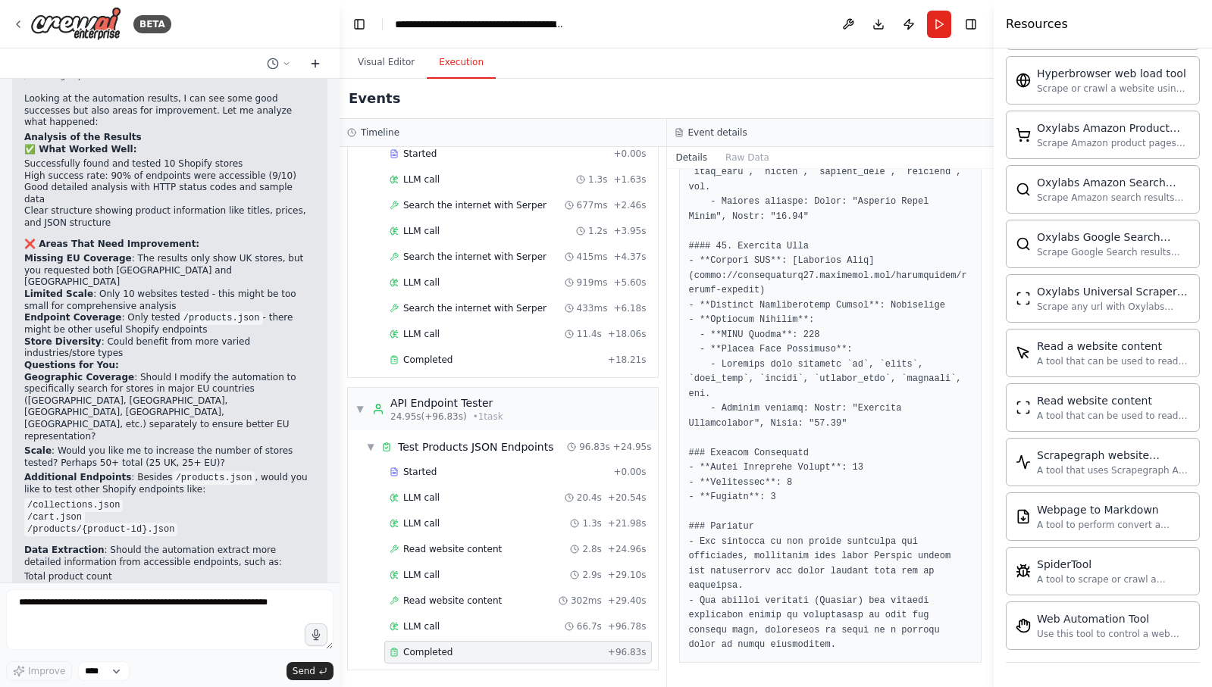
click at [315, 67] on icon at bounding box center [315, 63] width 0 height 7
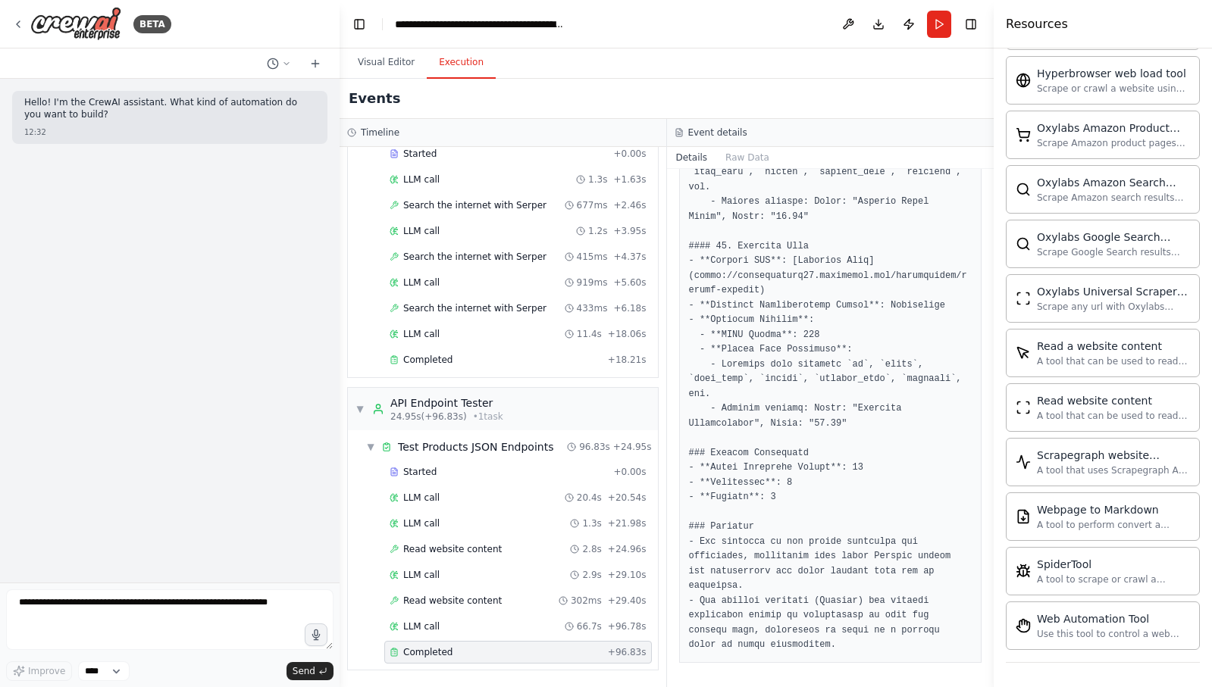
click at [99, 589] on form "Improve **** Send" at bounding box center [169, 635] width 339 height 105
click at [83, 599] on textarea at bounding box center [169, 620] width 327 height 61
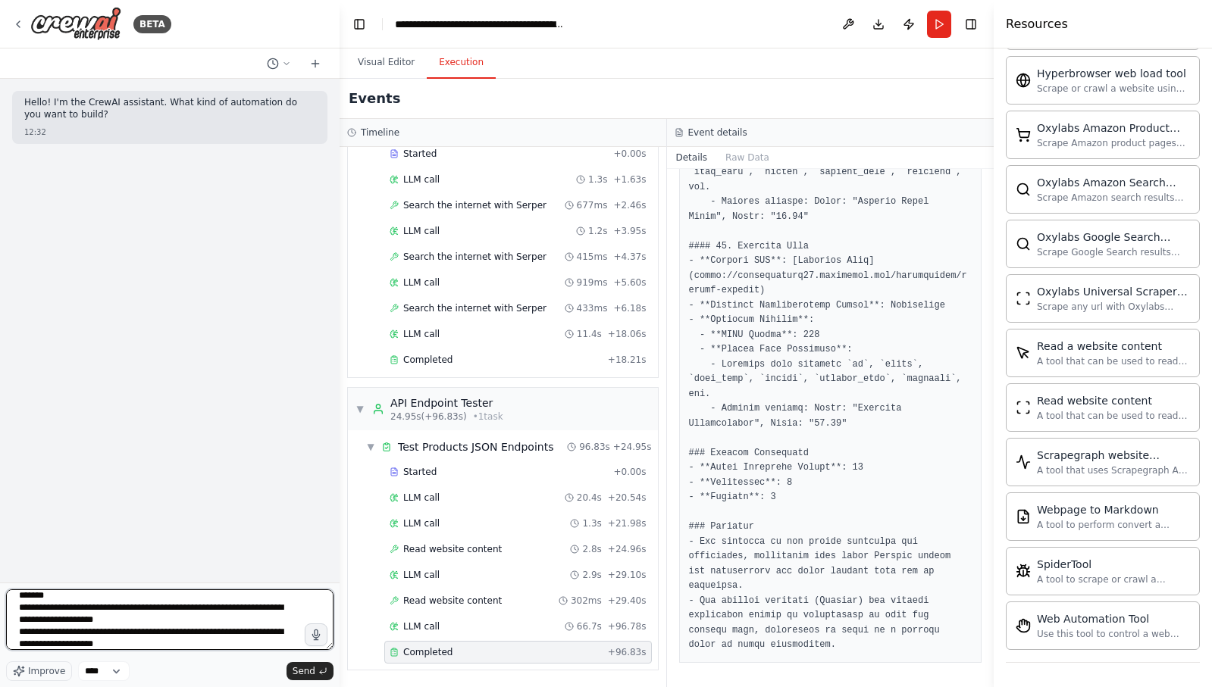
scroll to position [55, 0]
click at [68, 633] on textarea "**********" at bounding box center [169, 620] width 327 height 61
click at [102, 645] on textarea "**********" at bounding box center [169, 620] width 327 height 61
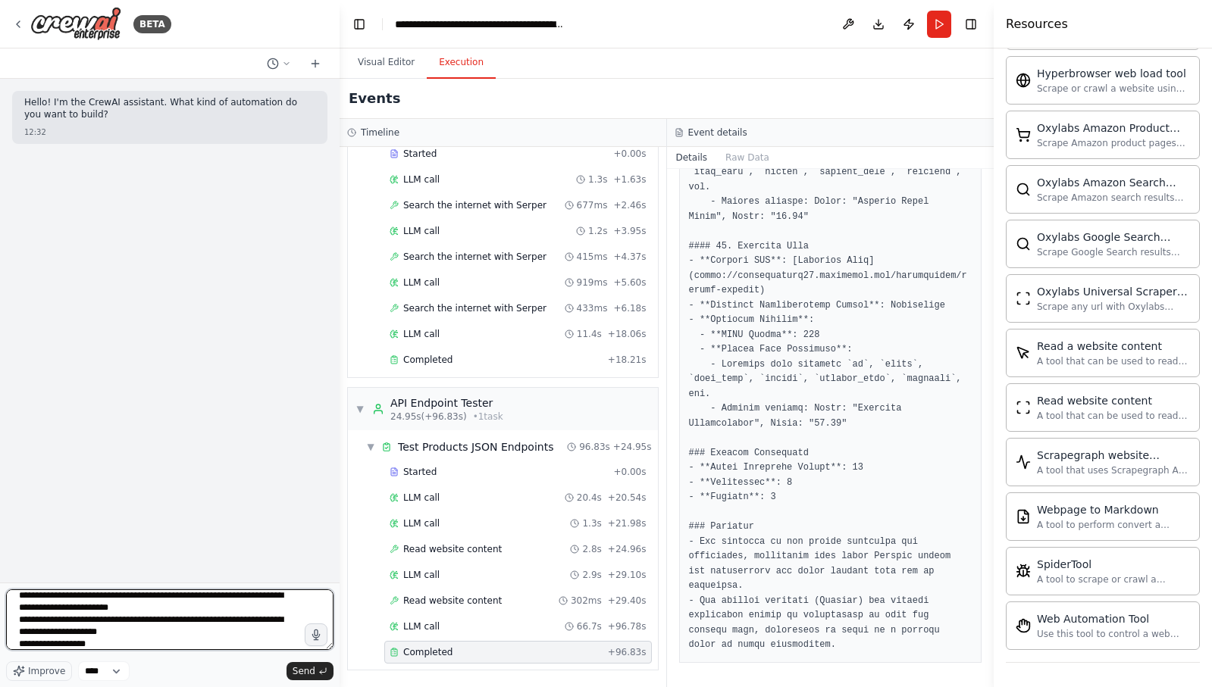
type textarea "**********"
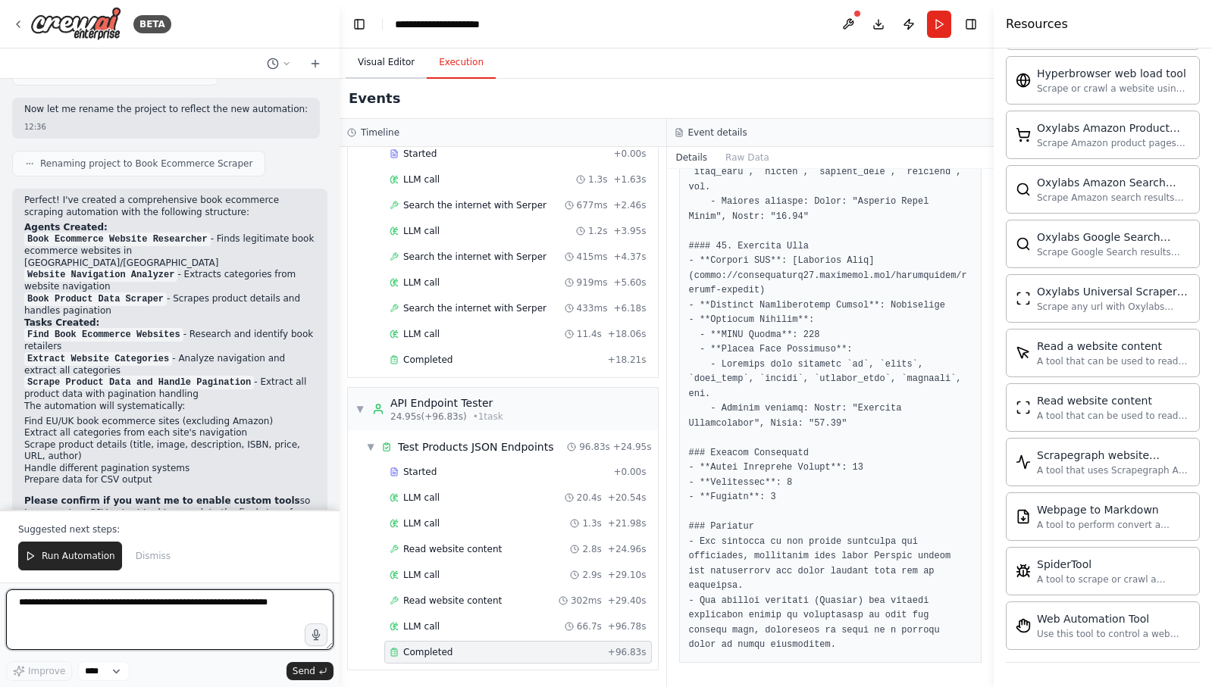
scroll to position [1513, 0]
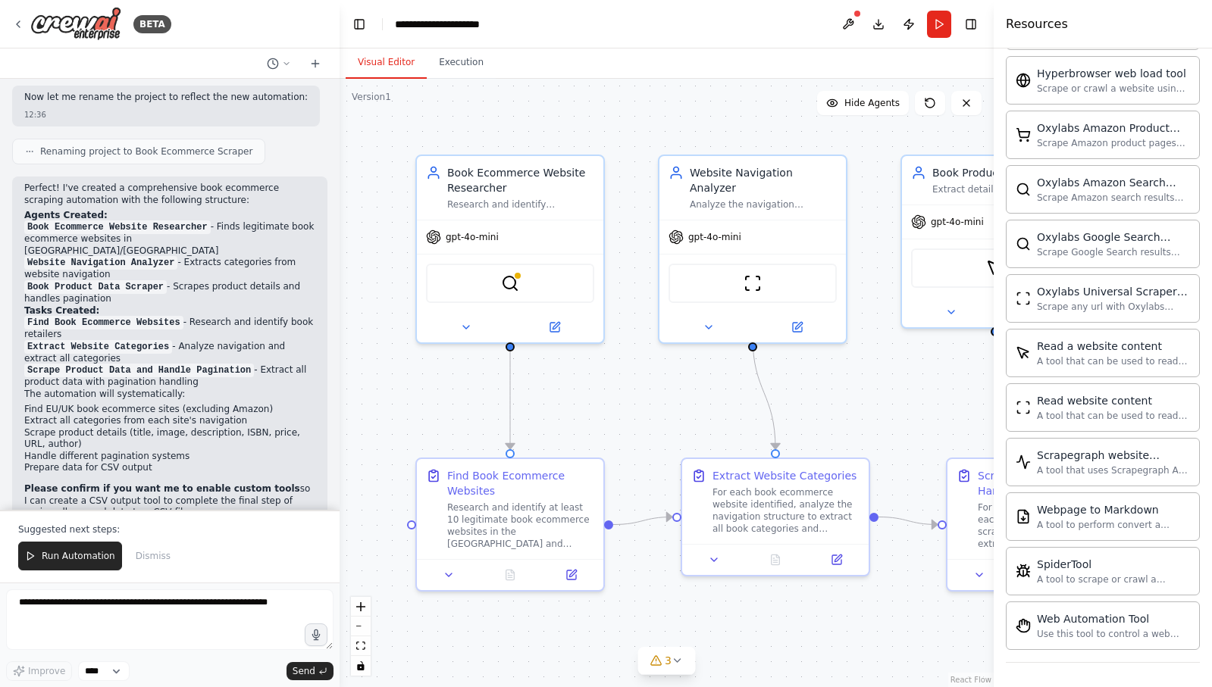
click at [376, 76] on button "Visual Editor" at bounding box center [386, 63] width 81 height 32
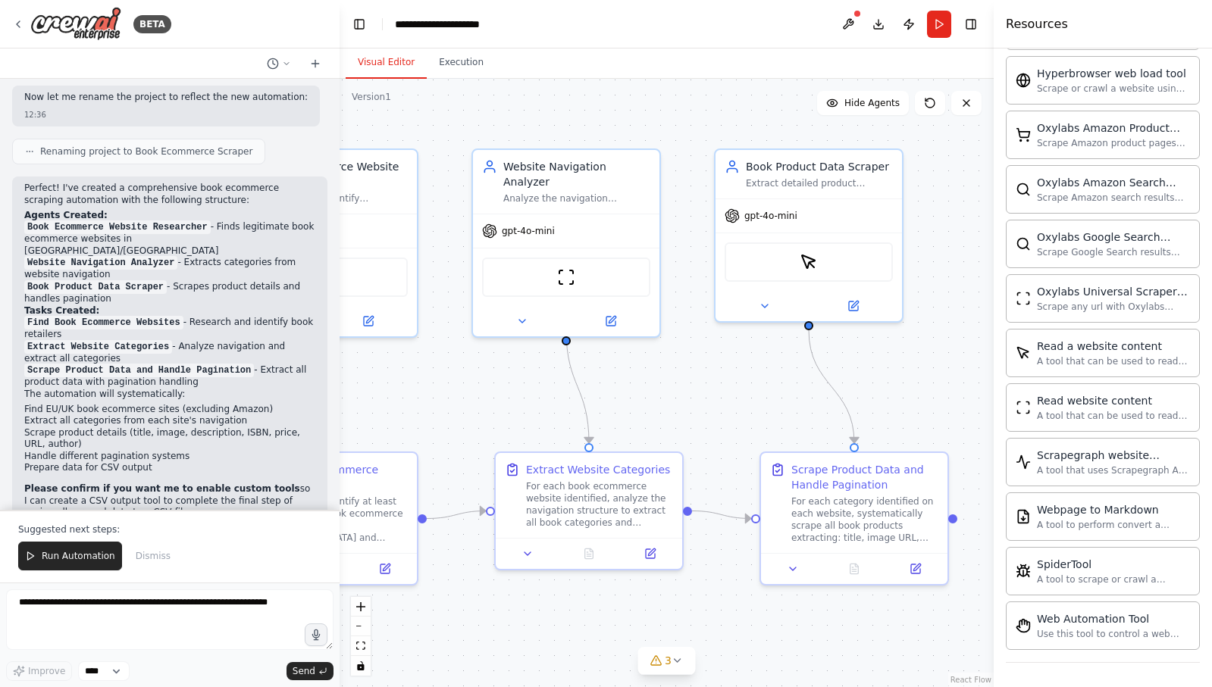
drag, startPoint x: 666, startPoint y: 415, endPoint x: 479, endPoint y: 408, distance: 187.3
click at [479, 408] on div ".deletable-edge-delete-btn { width: 20px; height: 20px; border: 0px solid #ffff…" at bounding box center [666, 383] width 654 height 609
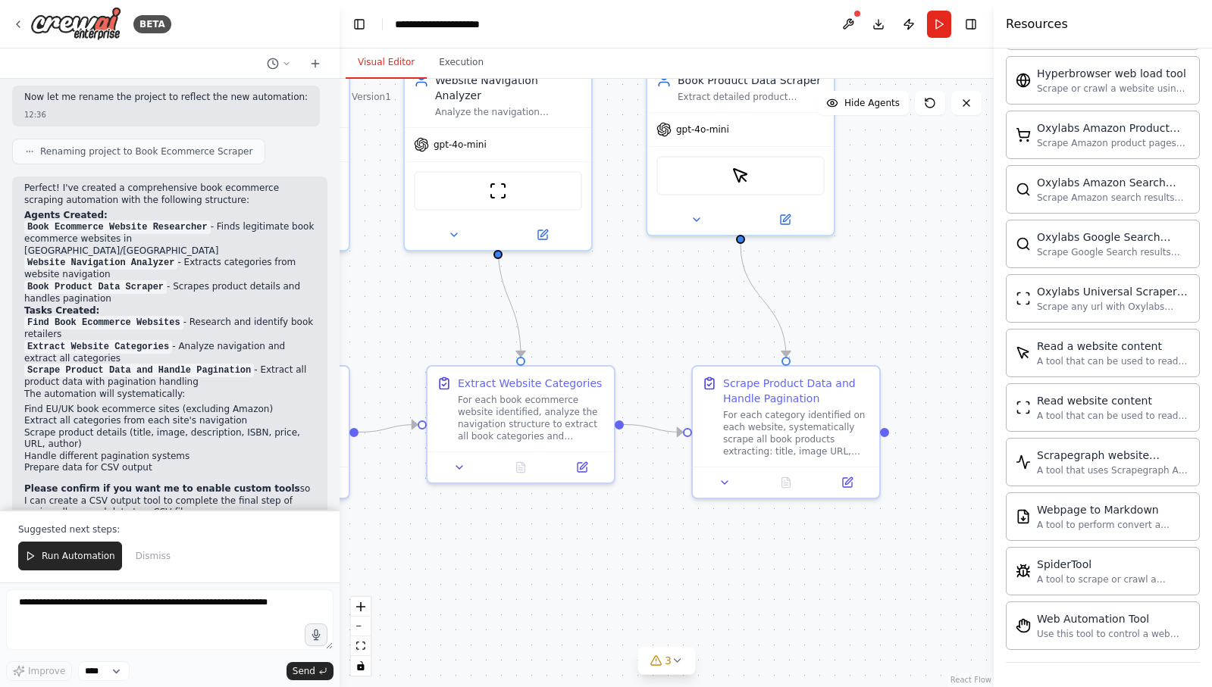
drag, startPoint x: 708, startPoint y: 410, endPoint x: 646, endPoint y: 333, distance: 98.7
click at [646, 333] on div ".deletable-edge-delete-btn { width: 20px; height: 20px; border: 0px solid #ffff…" at bounding box center [666, 383] width 654 height 609
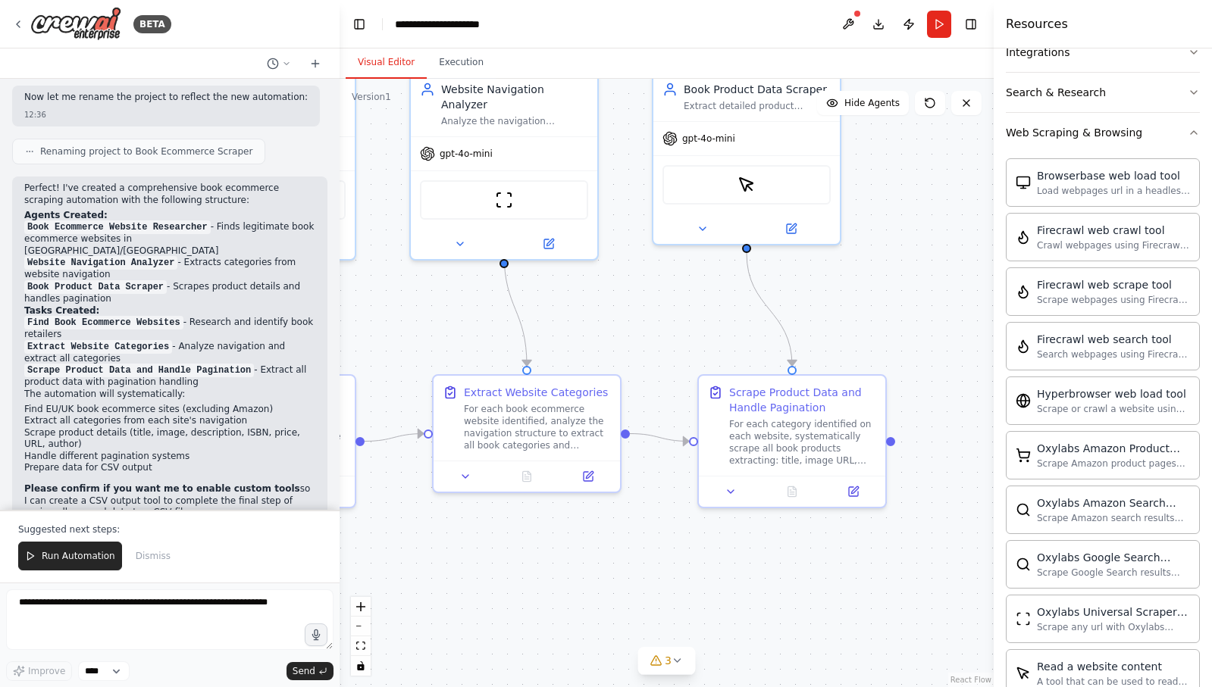
scroll to position [589, 0]
click at [1084, 93] on div "Search & Research" at bounding box center [1056, 95] width 100 height 15
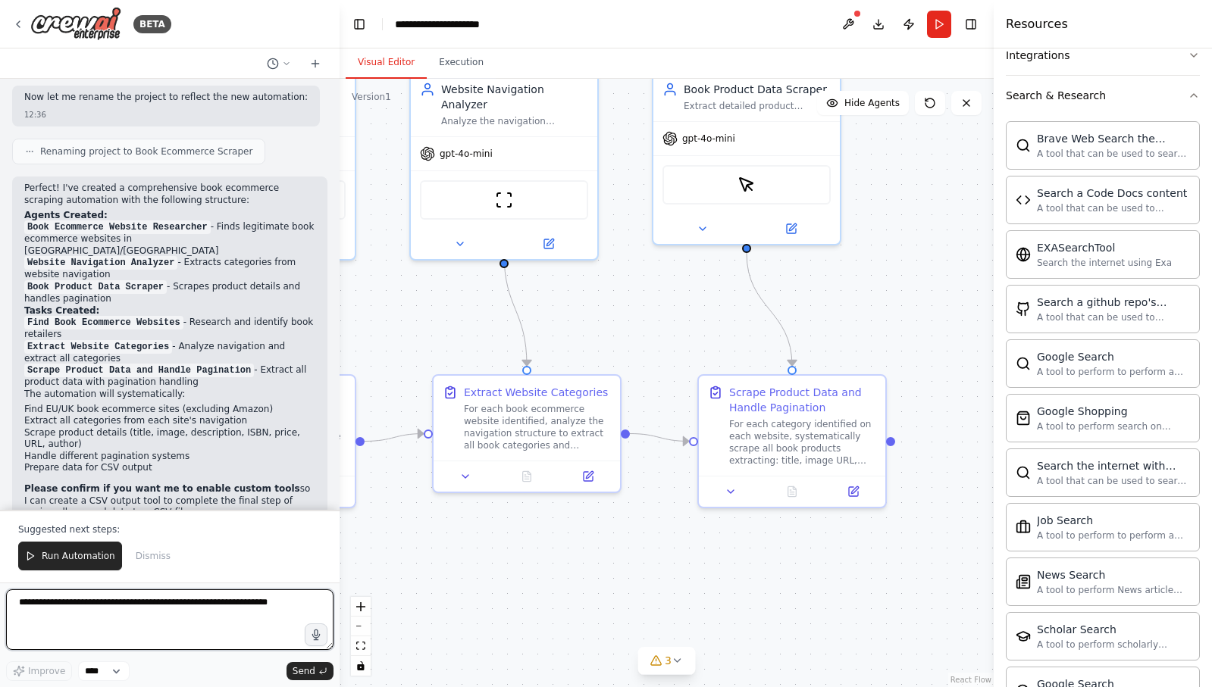
click at [83, 606] on textarea at bounding box center [169, 620] width 327 height 61
type textarea "**********"
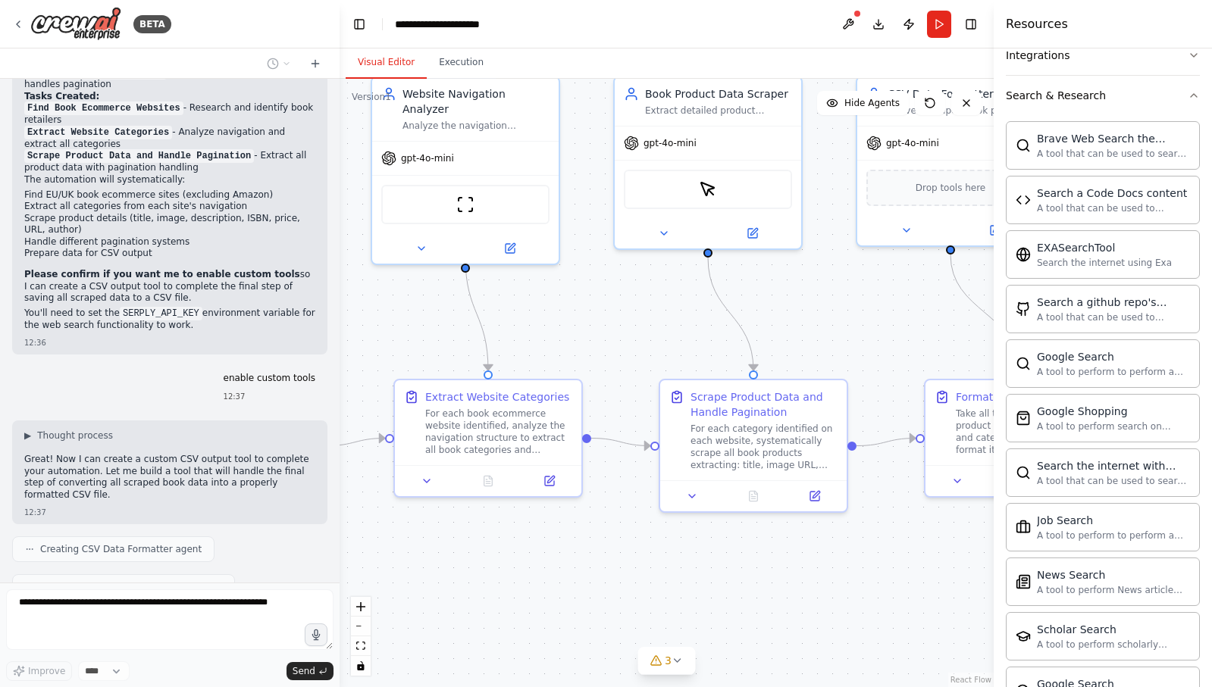
scroll to position [1804, 0]
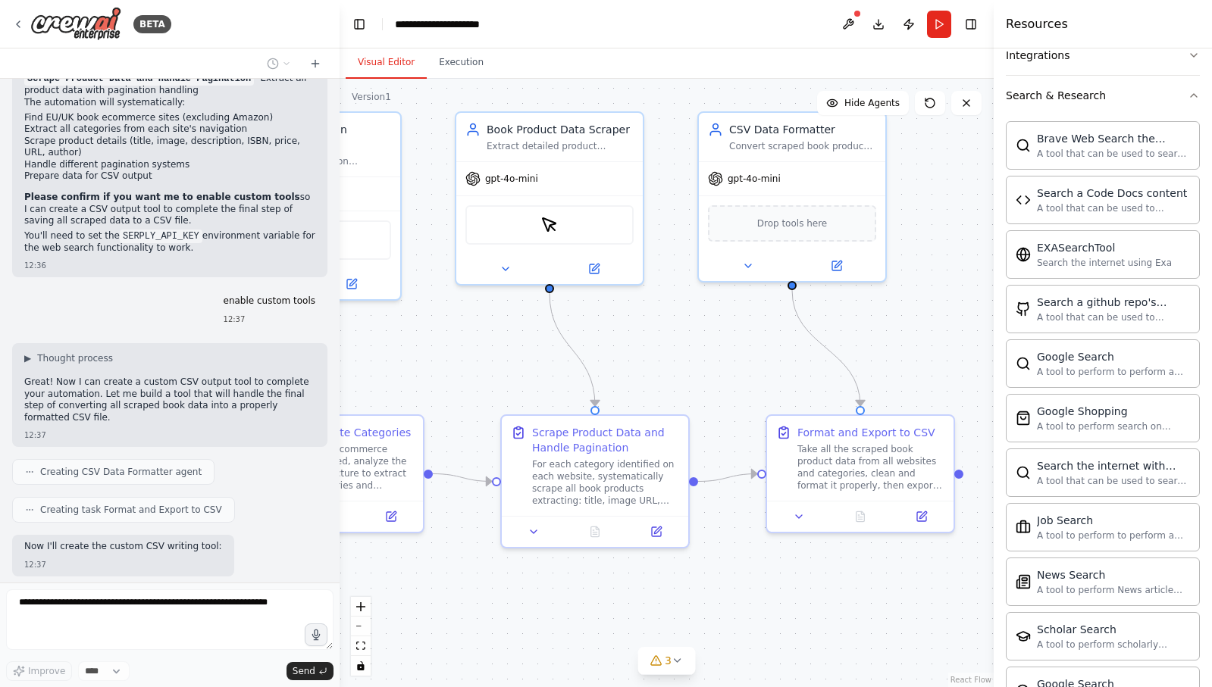
drag, startPoint x: 917, startPoint y: 317, endPoint x: 720, endPoint y: 357, distance: 201.1
click at [720, 357] on div ".deletable-edge-delete-btn { width: 20px; height: 20px; border: 0px solid #ffff…" at bounding box center [666, 383] width 654 height 609
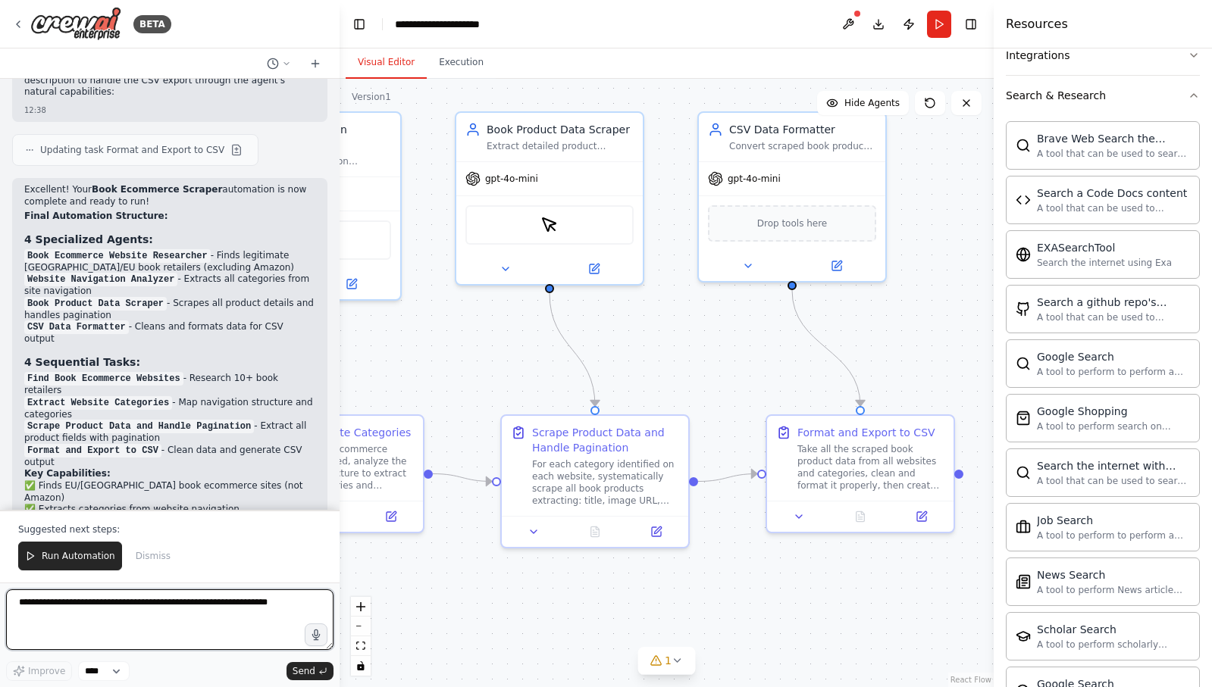
scroll to position [3005, 0]
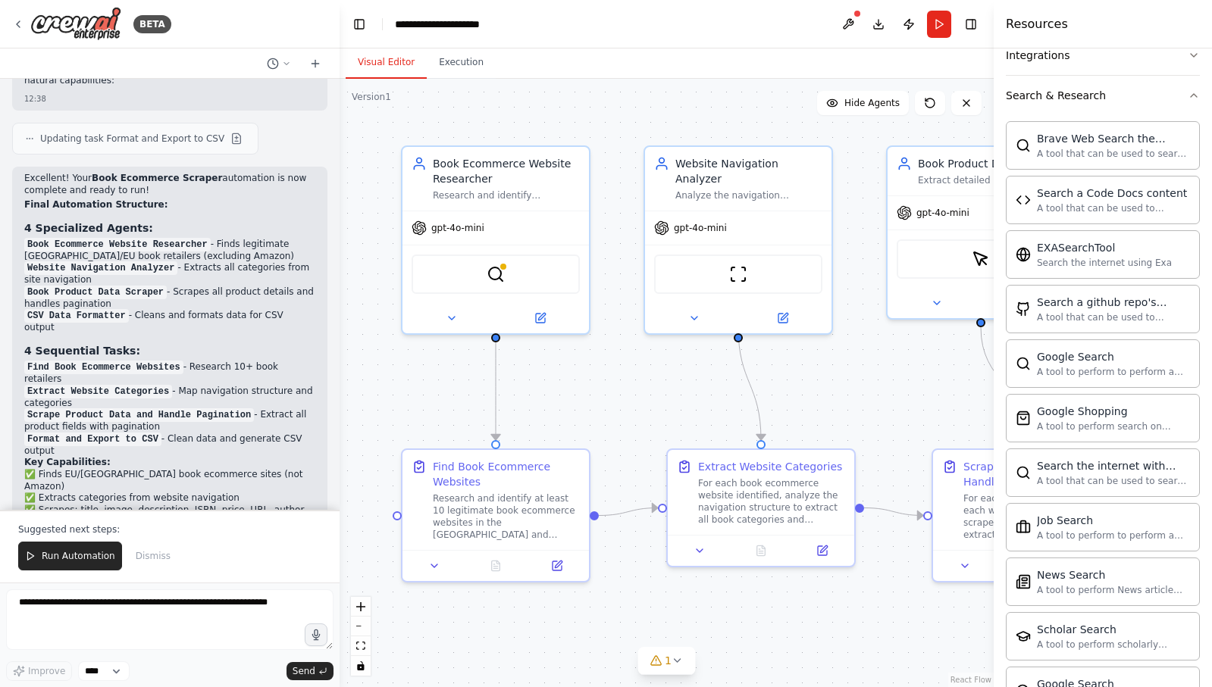
drag, startPoint x: 439, startPoint y: 368, endPoint x: 870, endPoint y: 402, distance: 432.5
click at [870, 402] on div ".deletable-edge-delete-btn { width: 20px; height: 20px; border: 0px solid #ffff…" at bounding box center [666, 383] width 654 height 609
click at [218, 543] on code "SERPLY_API_KEY" at bounding box center [216, 550] width 83 height 14
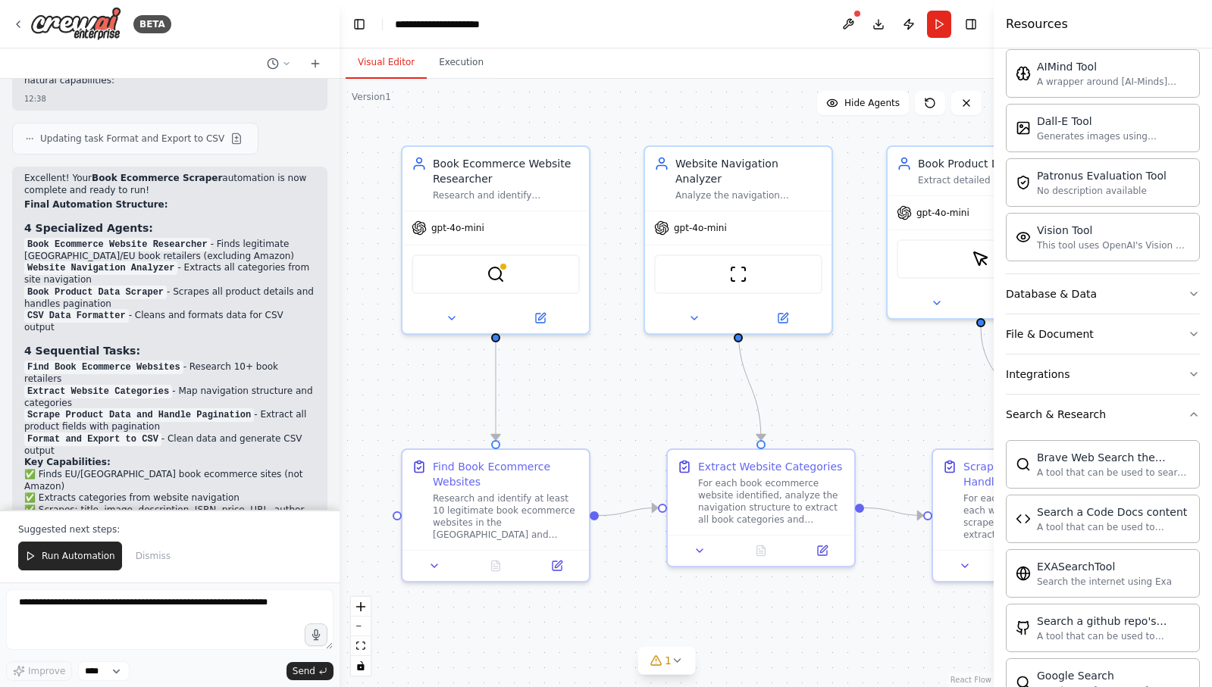
scroll to position [0, 0]
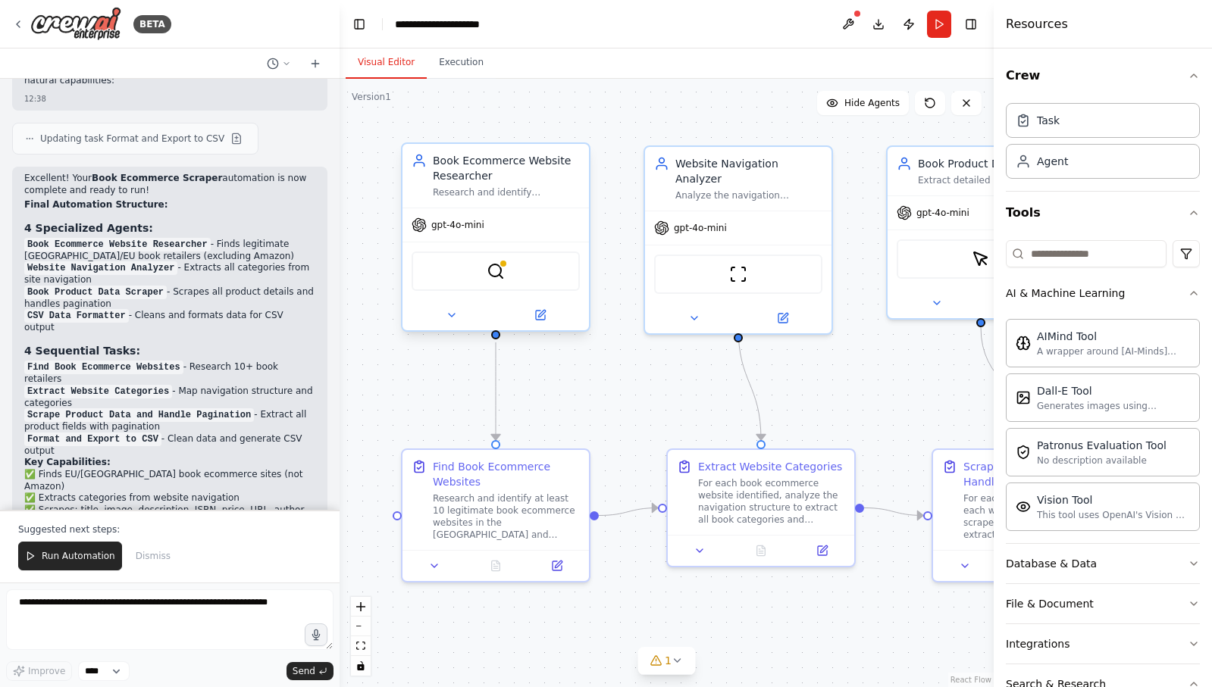
click at [480, 186] on div "Research and identify legitimate book ecommerce websites in the UK and EU regio…" at bounding box center [506, 192] width 147 height 12
click at [540, 320] on icon at bounding box center [540, 315] width 9 height 9
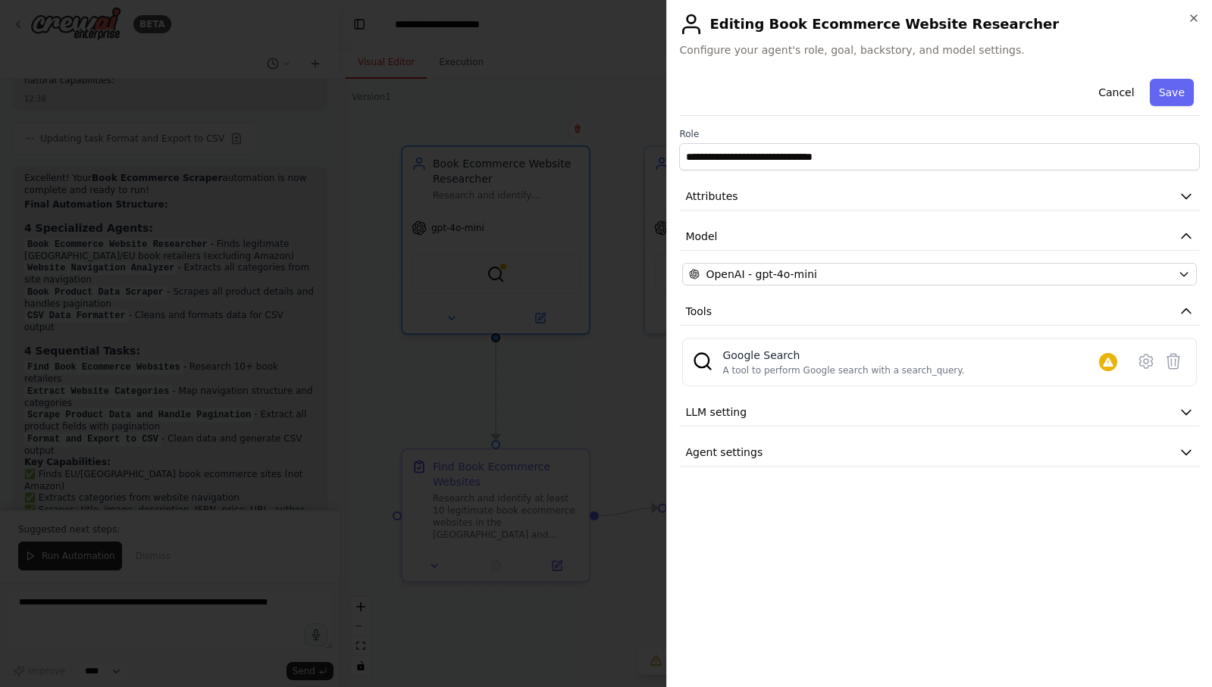
click at [1025, 515] on div "**********" at bounding box center [939, 374] width 521 height 602
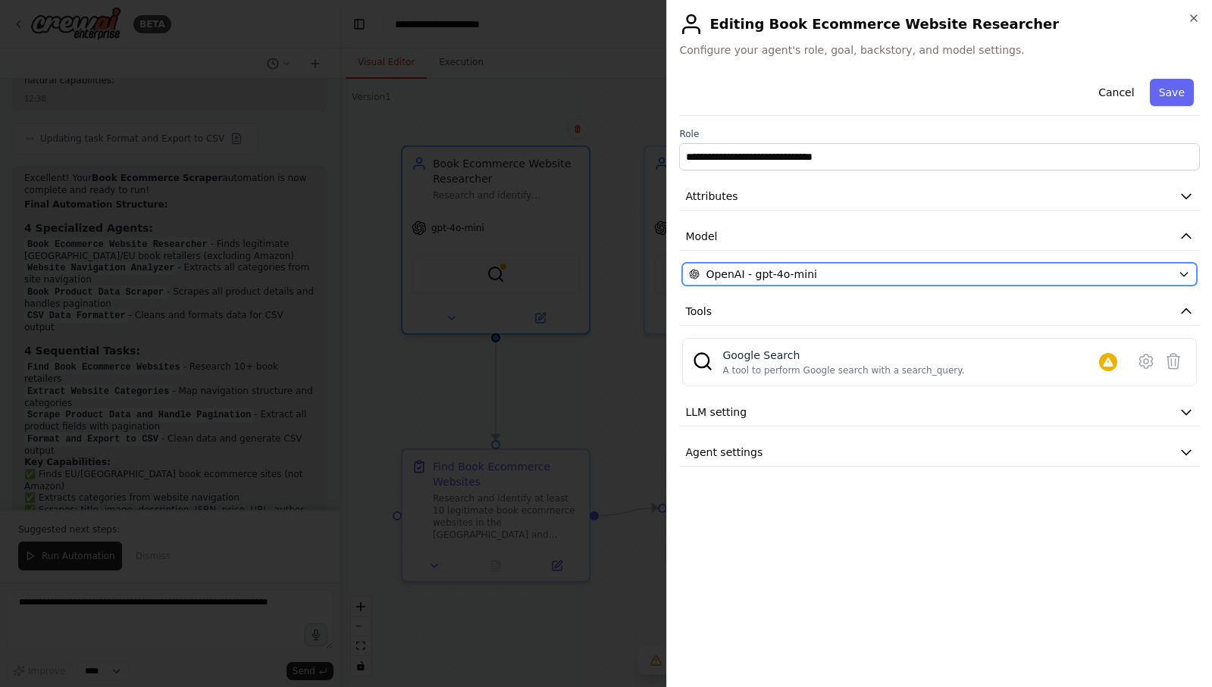
click at [840, 271] on div "OpenAI - gpt-4o-mini" at bounding box center [930, 274] width 483 height 15
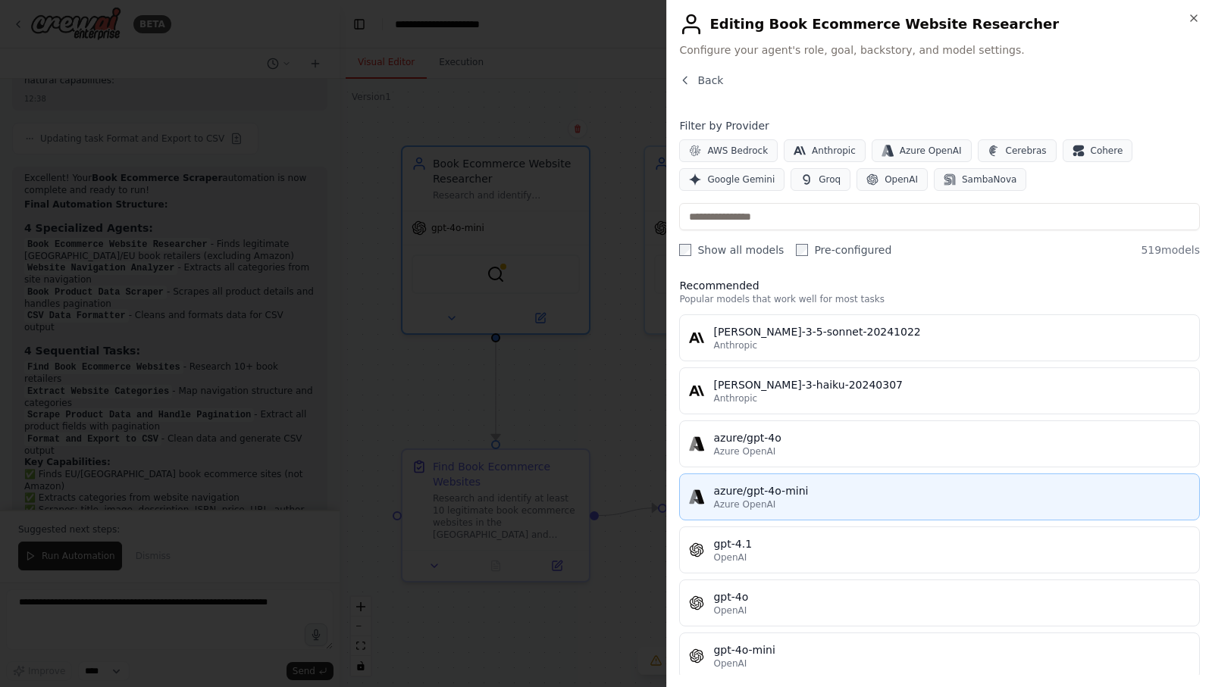
scroll to position [14, 0]
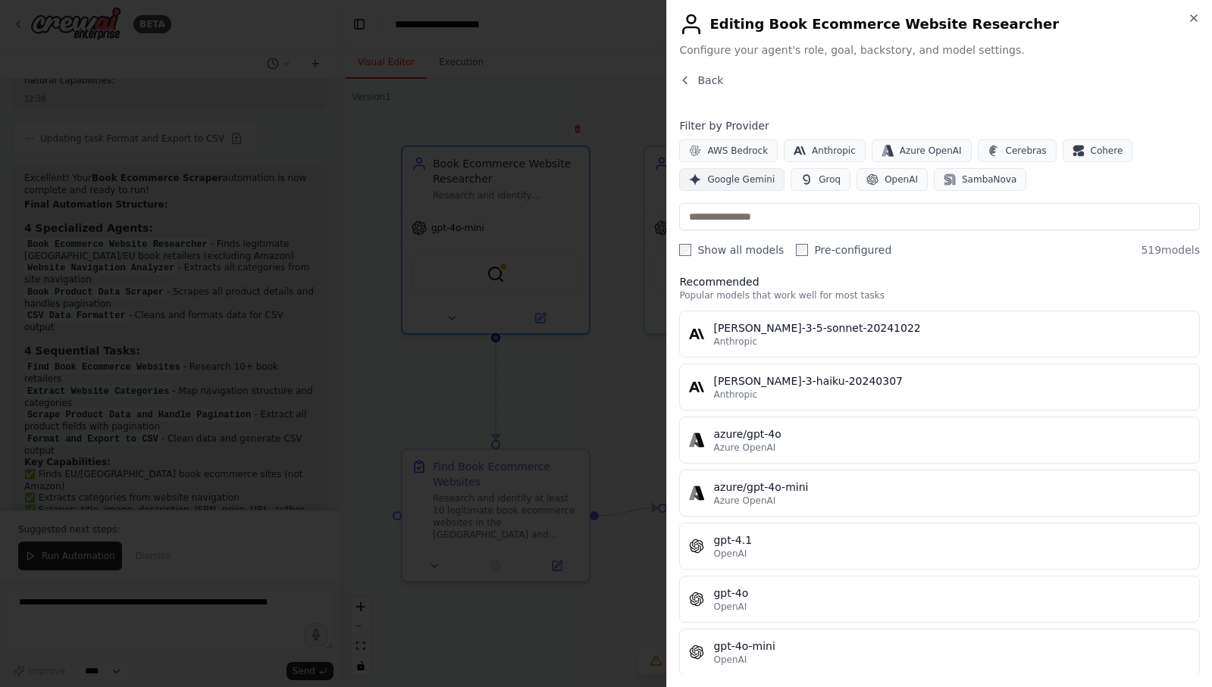
click at [725, 183] on span "Google Gemini" at bounding box center [740, 180] width 67 height 12
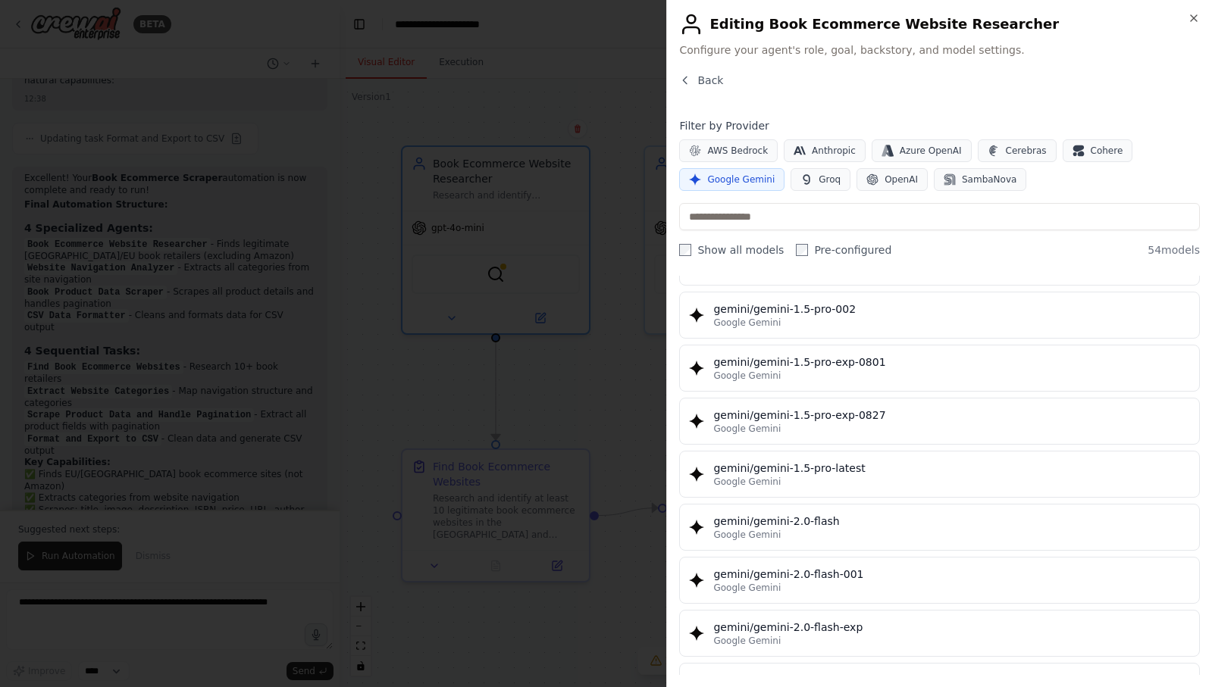
scroll to position [512, 0]
click at [709, 154] on span "AWS Bedrock" at bounding box center [737, 151] width 61 height 12
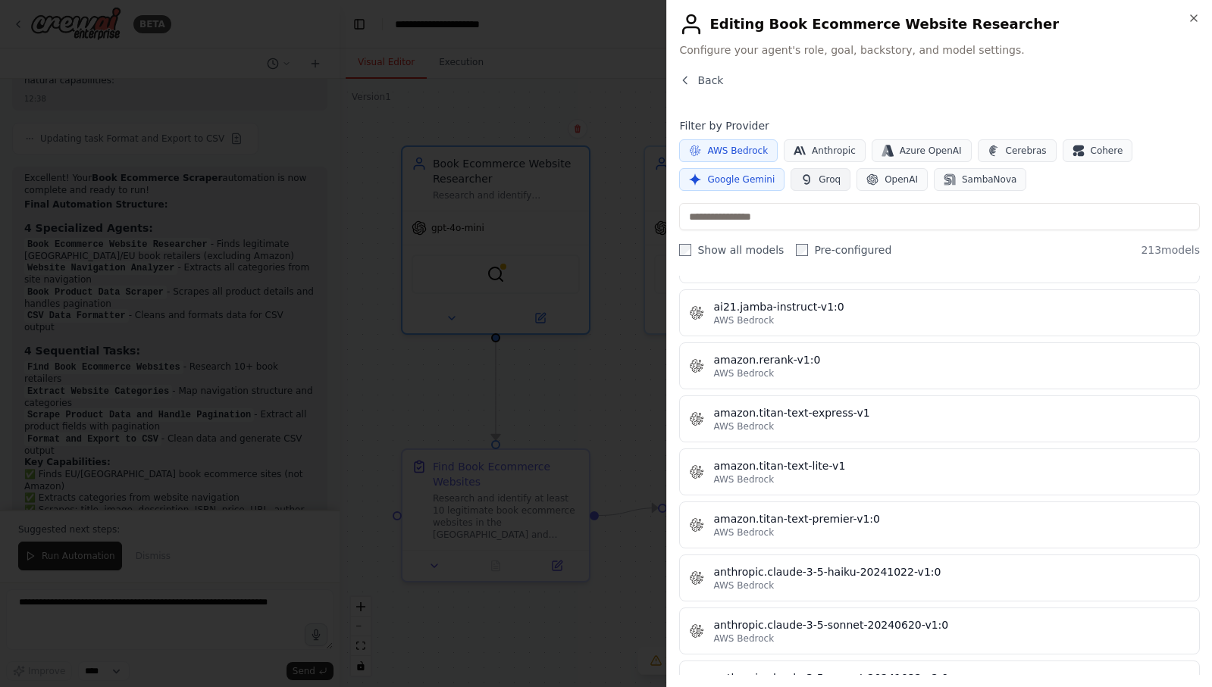
click at [830, 177] on span "Groq" at bounding box center [829, 180] width 22 height 12
click at [737, 168] on button "Google Gemini" at bounding box center [731, 179] width 105 height 23
click at [732, 145] on span "AWS Bedrock" at bounding box center [737, 151] width 61 height 12
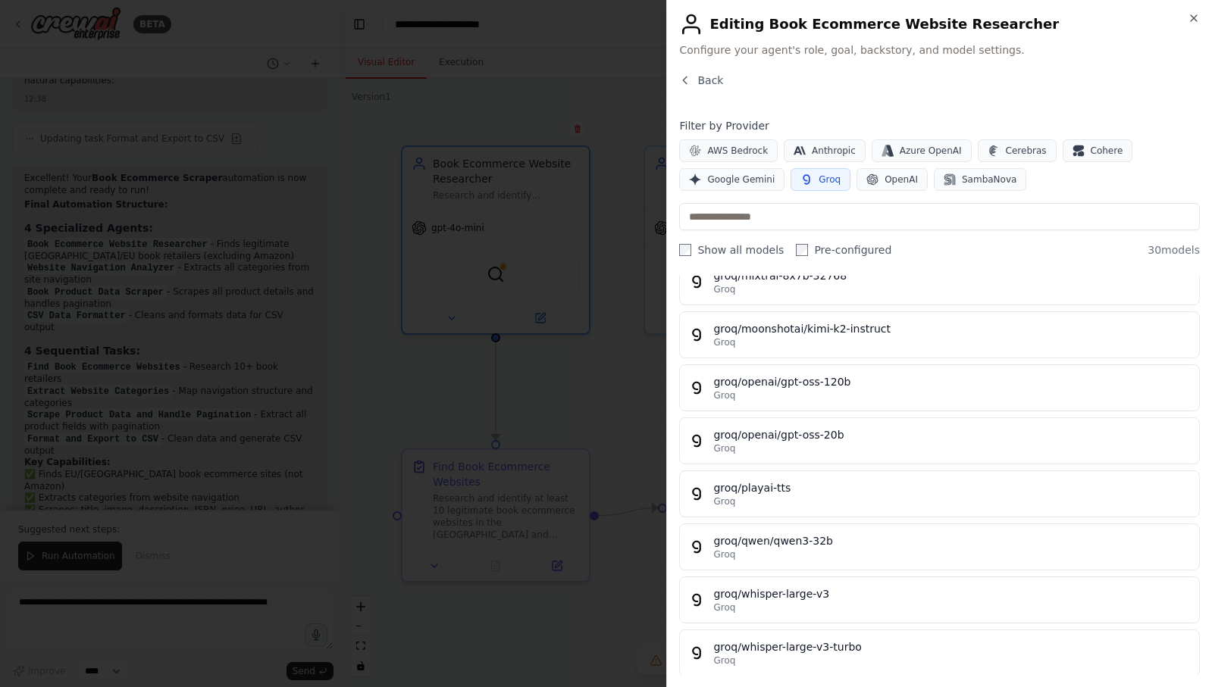
scroll to position [1247, 0]
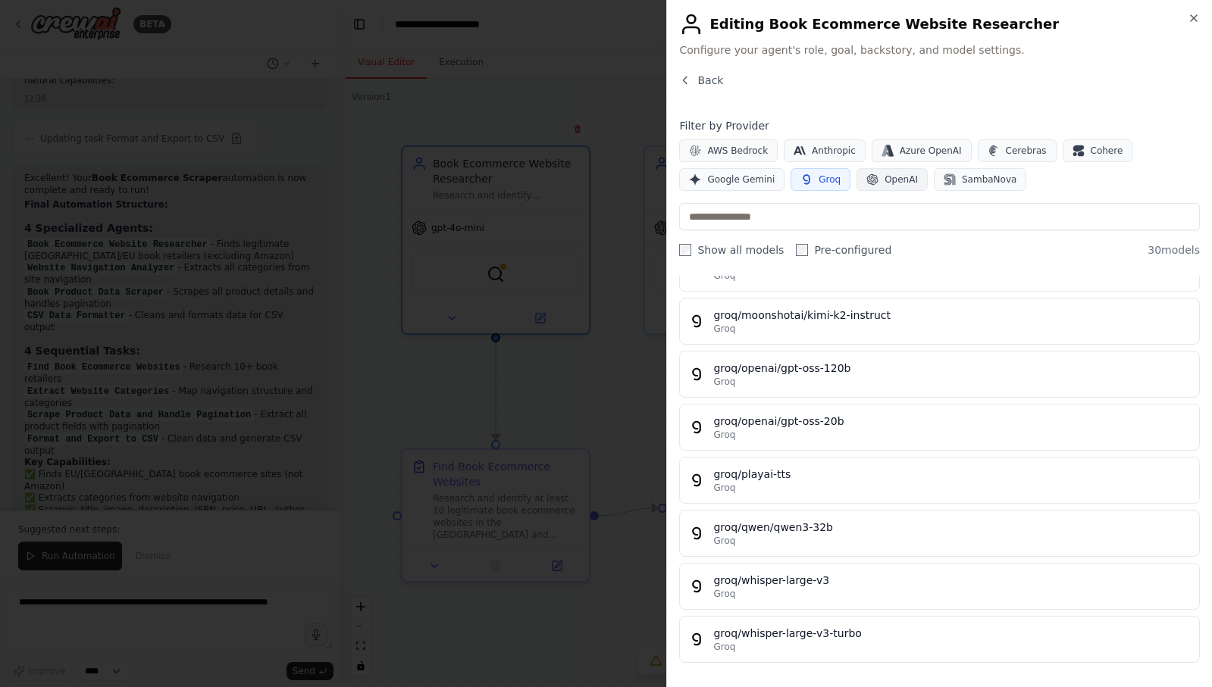
click at [895, 177] on span "OpenAI" at bounding box center [900, 180] width 33 height 12
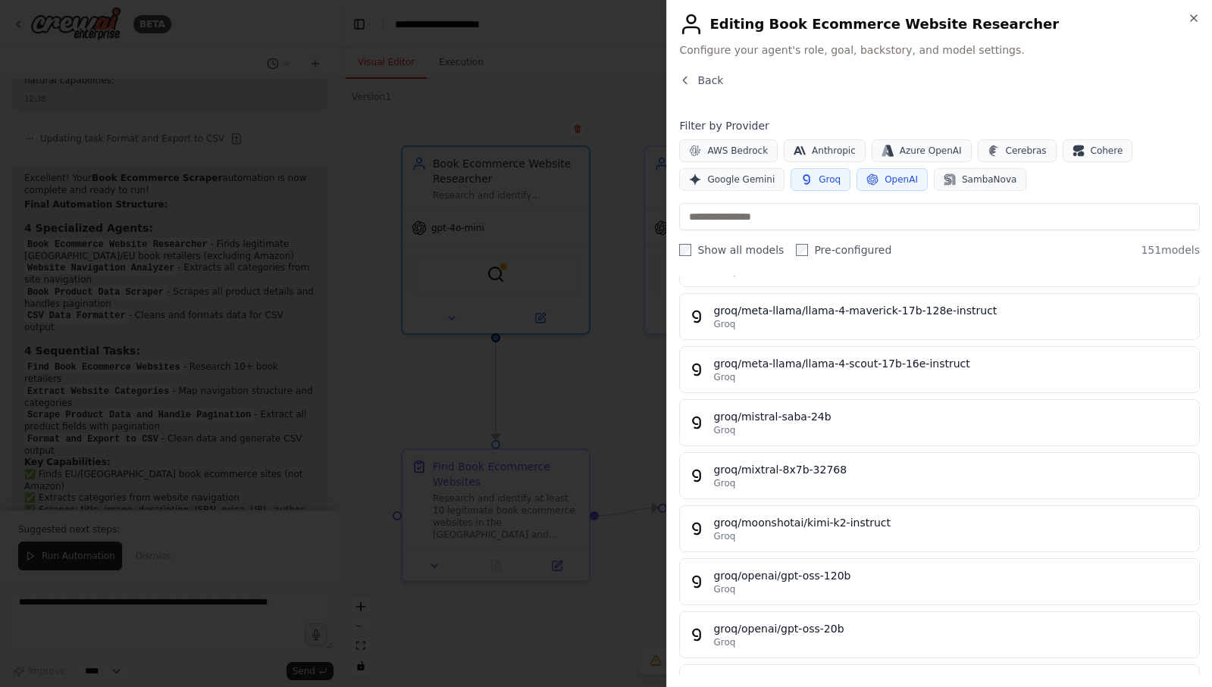
click at [810, 181] on button "Groq" at bounding box center [820, 179] width 60 height 23
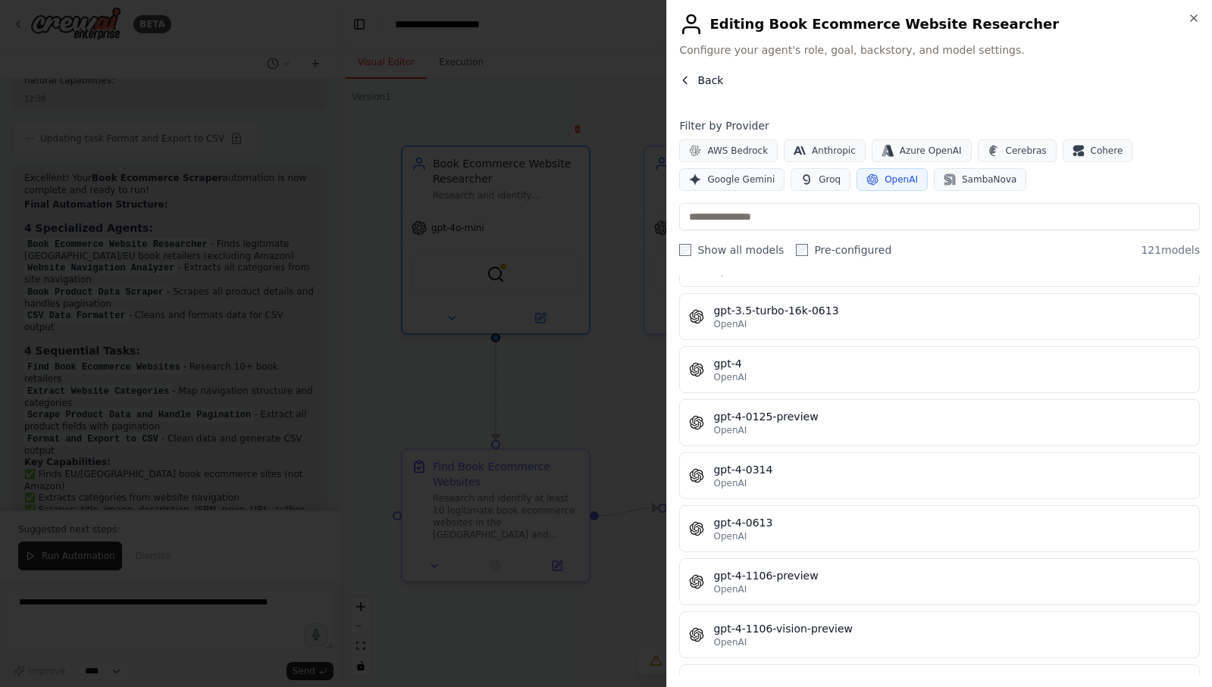
click at [709, 78] on span "Back" at bounding box center [710, 80] width 26 height 15
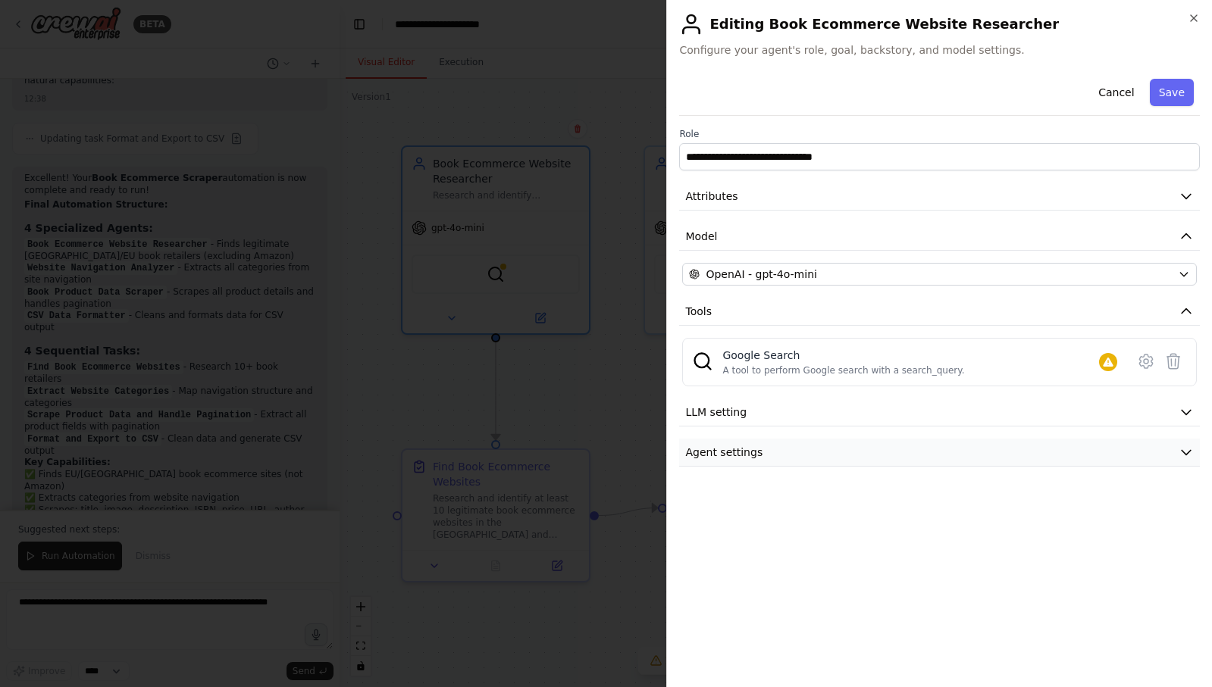
click at [1032, 449] on button "Agent settings" at bounding box center [939, 453] width 521 height 28
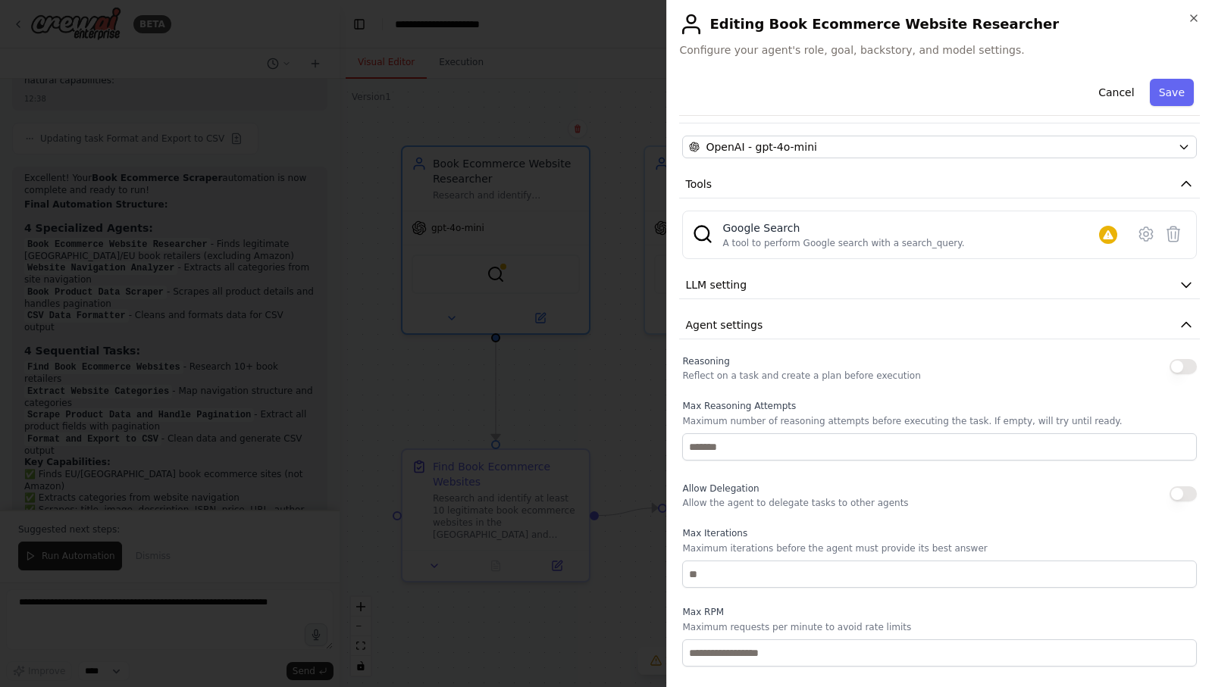
scroll to position [198, 0]
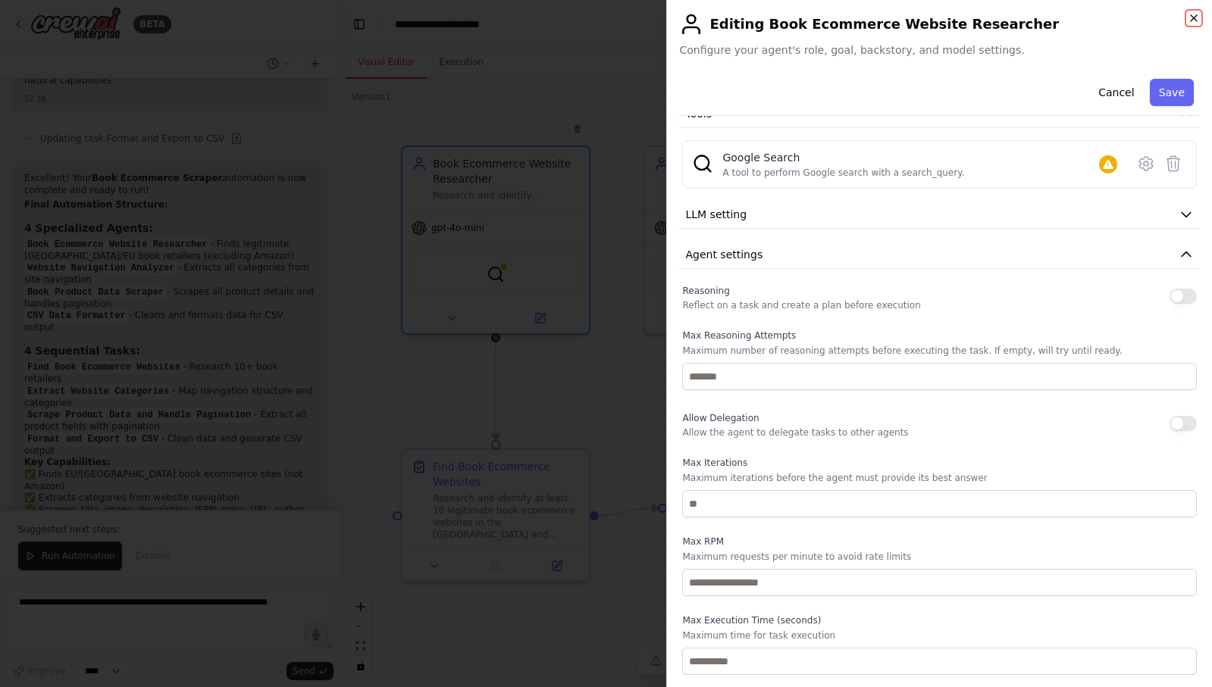
click at [1197, 19] on icon "button" at bounding box center [1193, 18] width 12 height 12
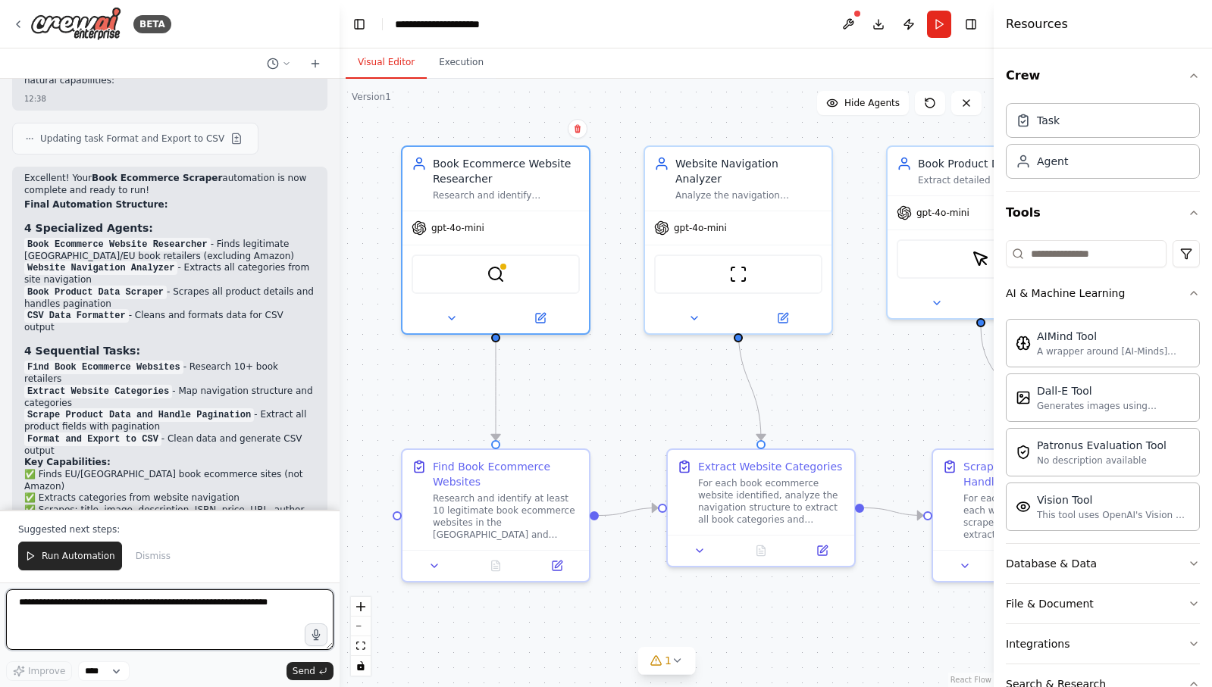
click at [94, 607] on textarea at bounding box center [169, 620] width 327 height 61
type textarea "**********"
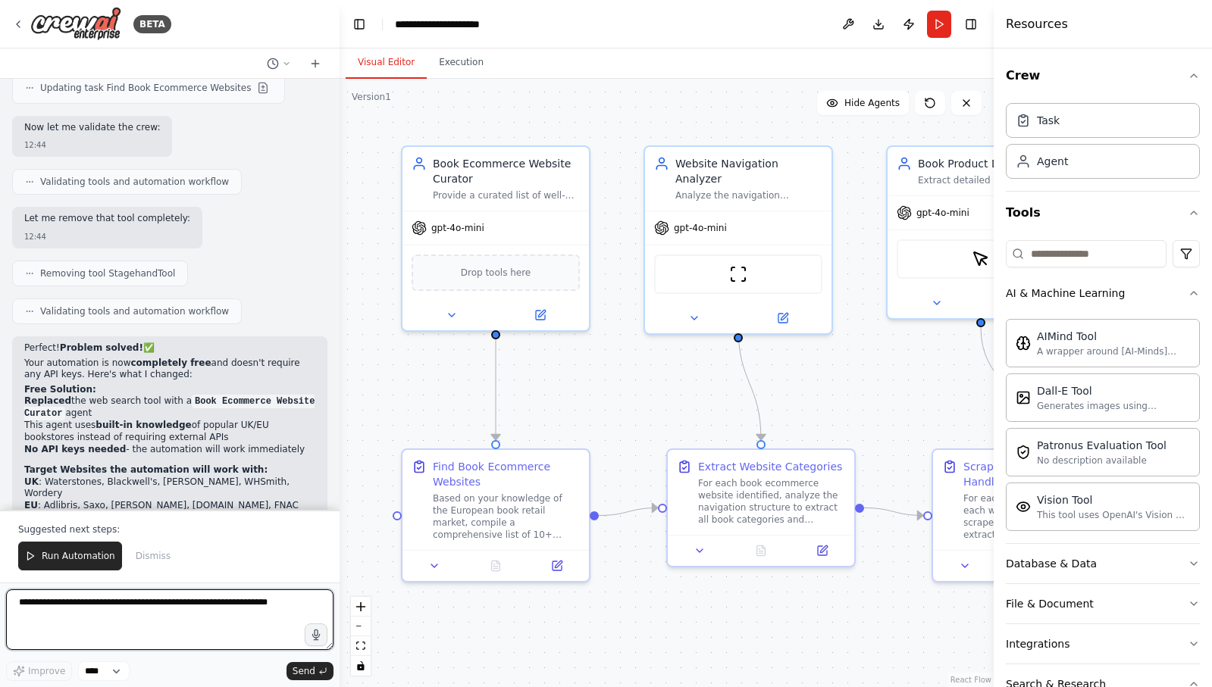
scroll to position [4786, 0]
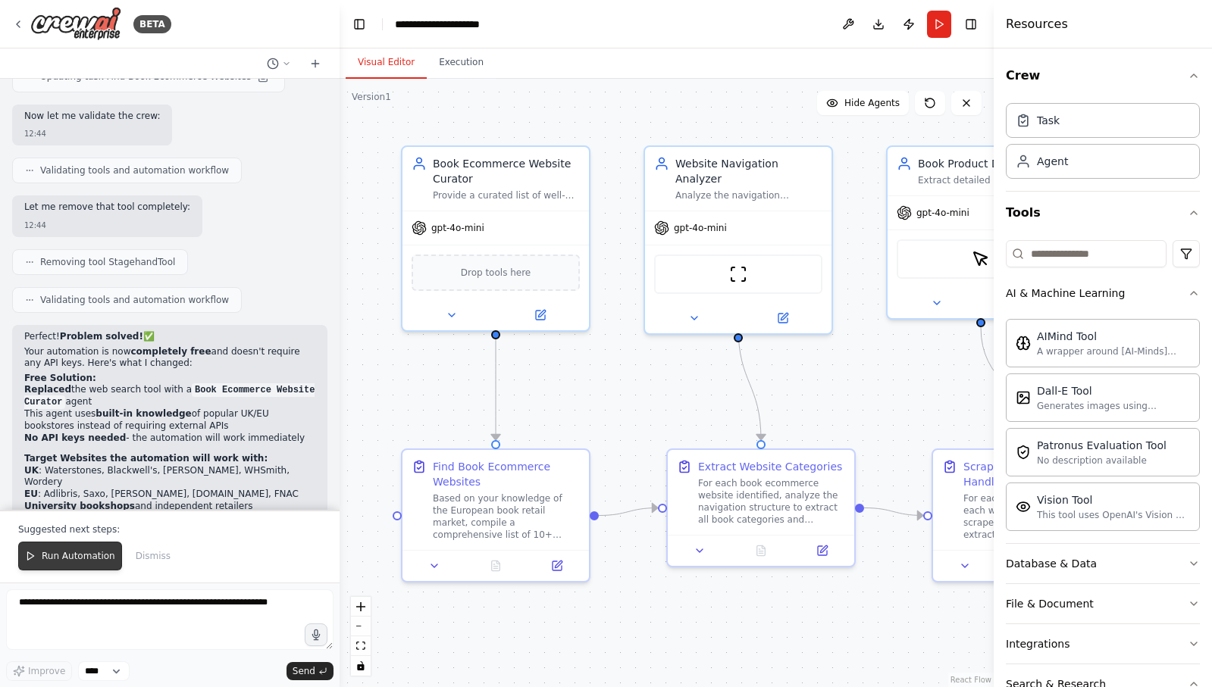
click at [45, 562] on span "Run Automation" at bounding box center [79, 556] width 74 height 12
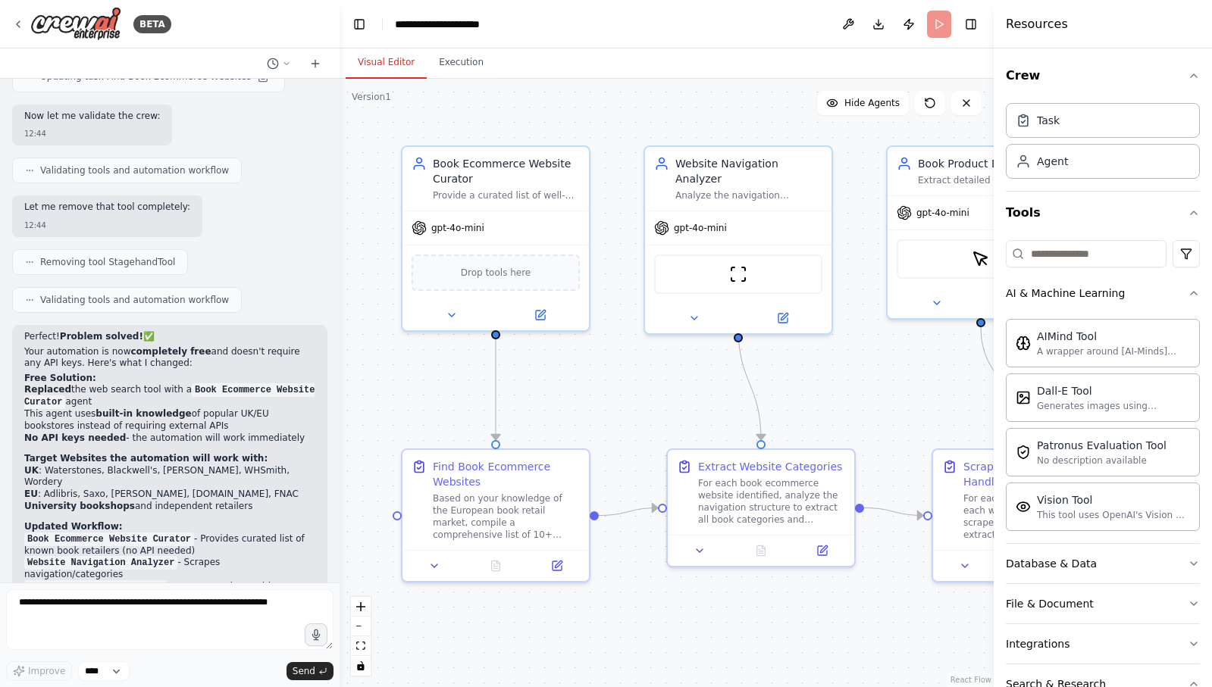
scroll to position [4713, 0]
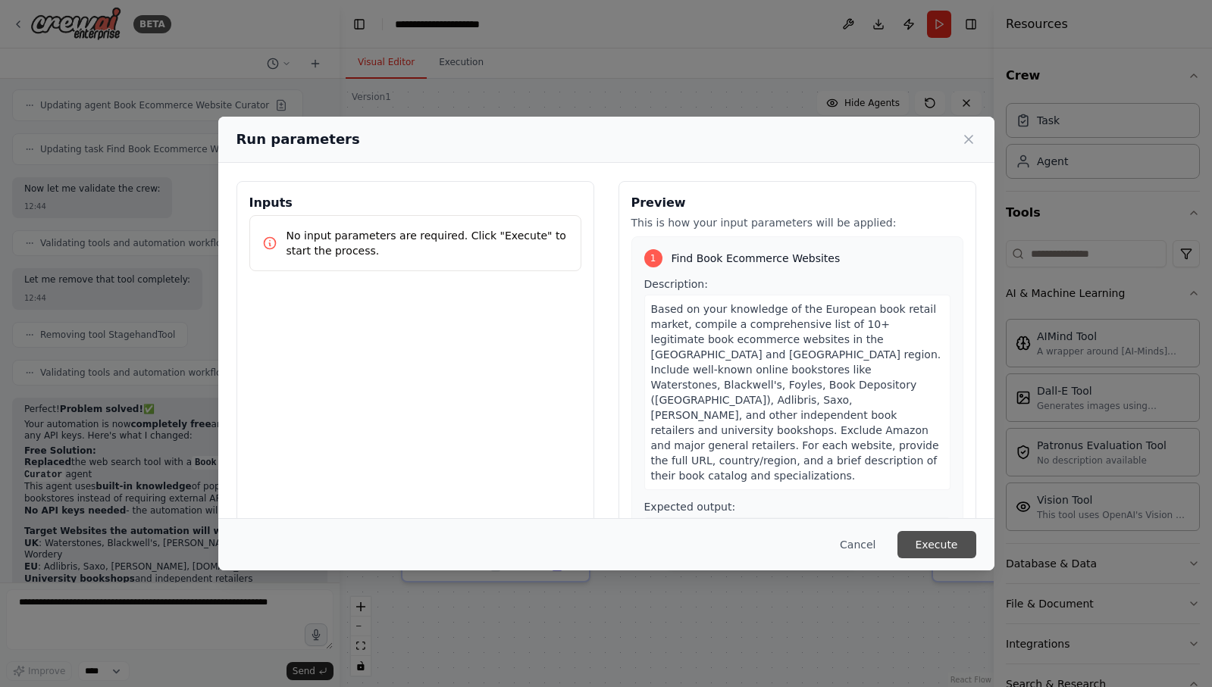
click at [928, 552] on button "Execute" at bounding box center [936, 544] width 79 height 27
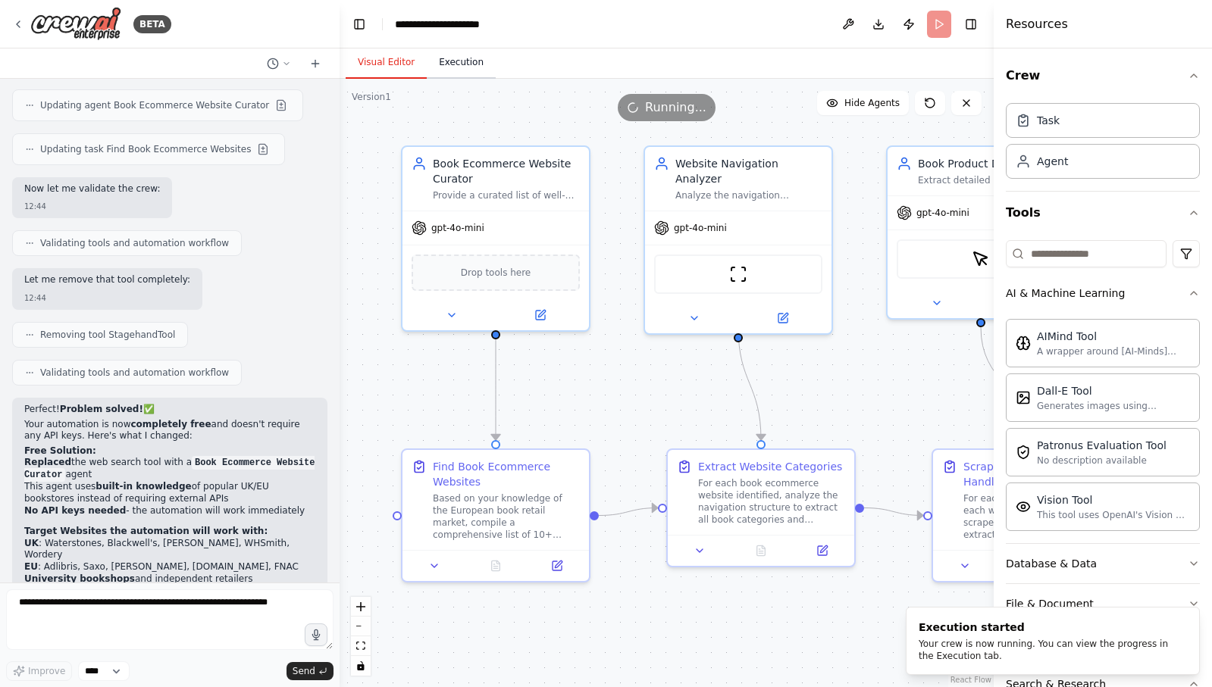
click at [456, 62] on button "Execution" at bounding box center [461, 63] width 69 height 32
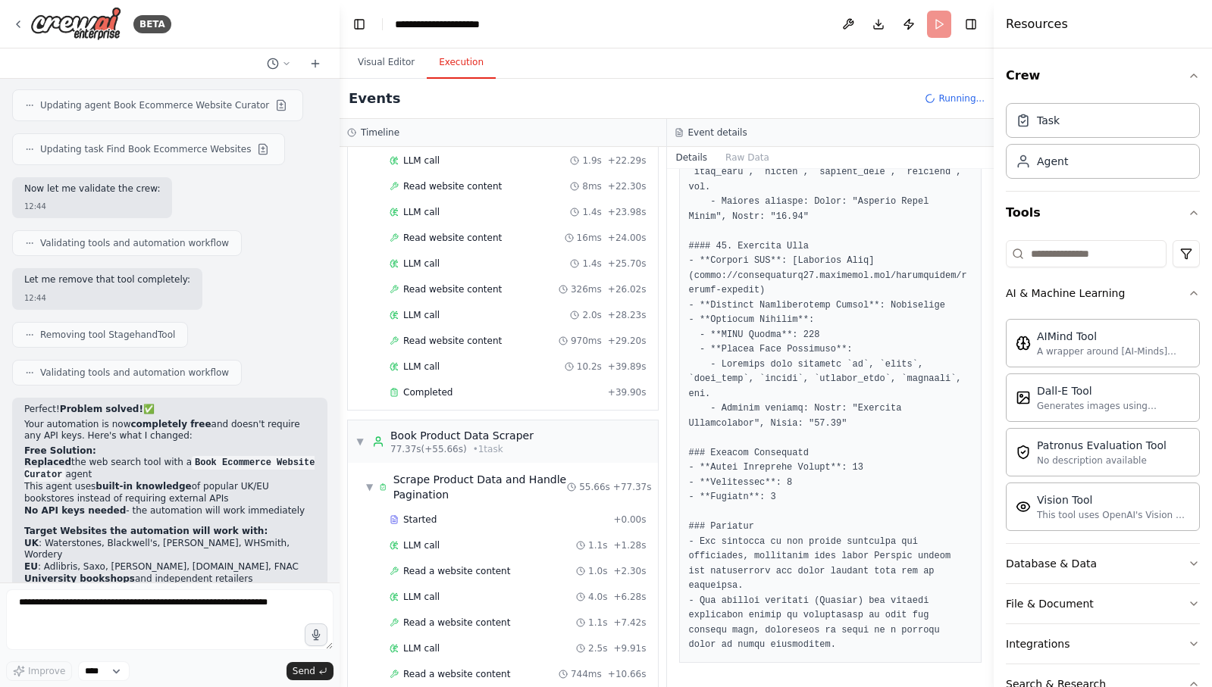
scroll to position [682, 0]
click at [424, 397] on div "Completed + 39.90s" at bounding box center [518, 391] width 268 height 23
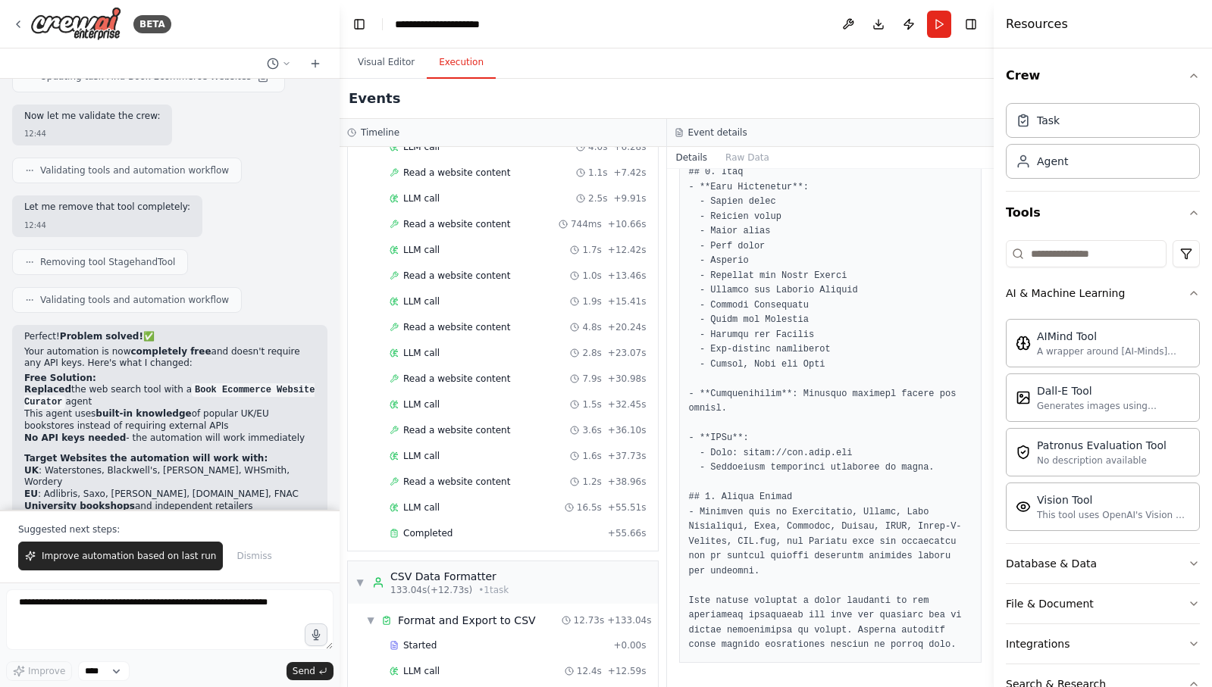
scroll to position [1175, 0]
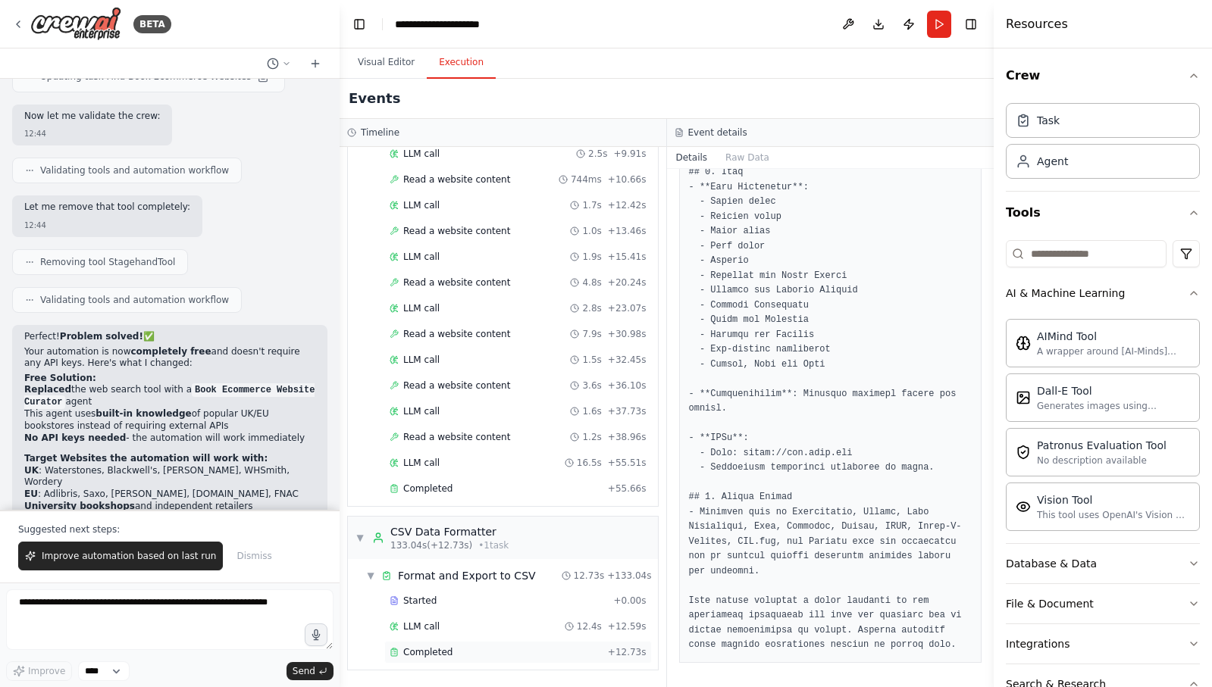
click at [491, 659] on div "Completed + 12.73s" at bounding box center [518, 652] width 268 height 23
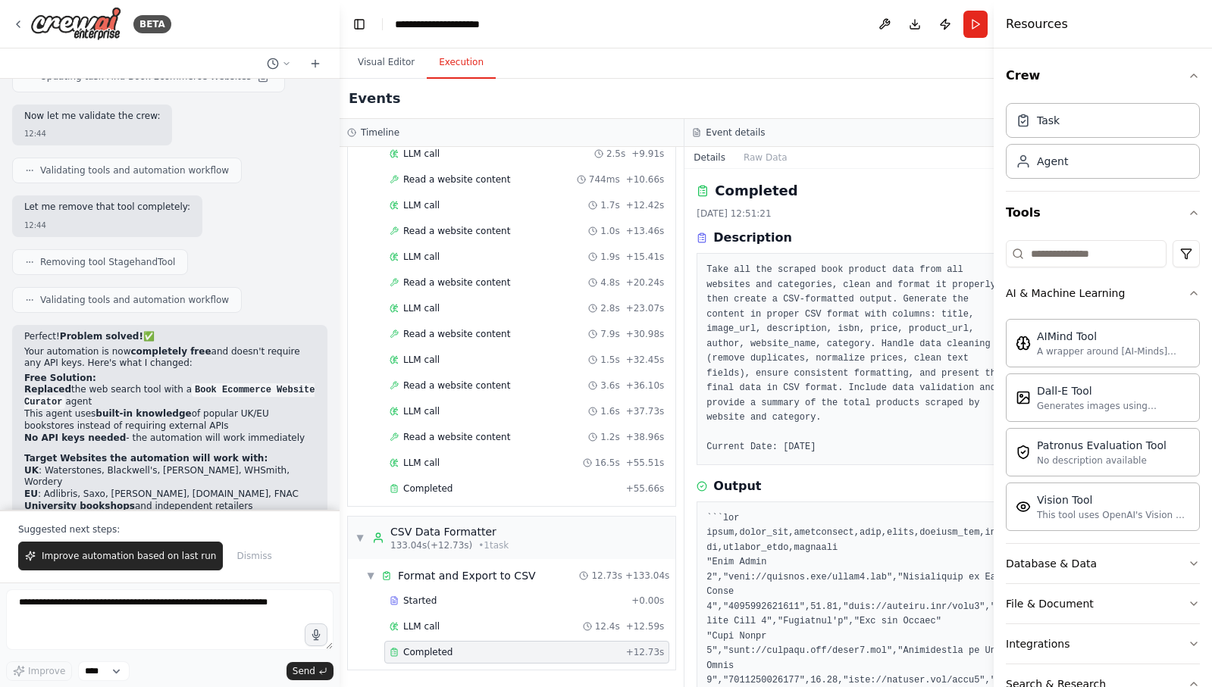
scroll to position [0, 0]
click at [417, 490] on span "Completed" at bounding box center [427, 489] width 49 height 12
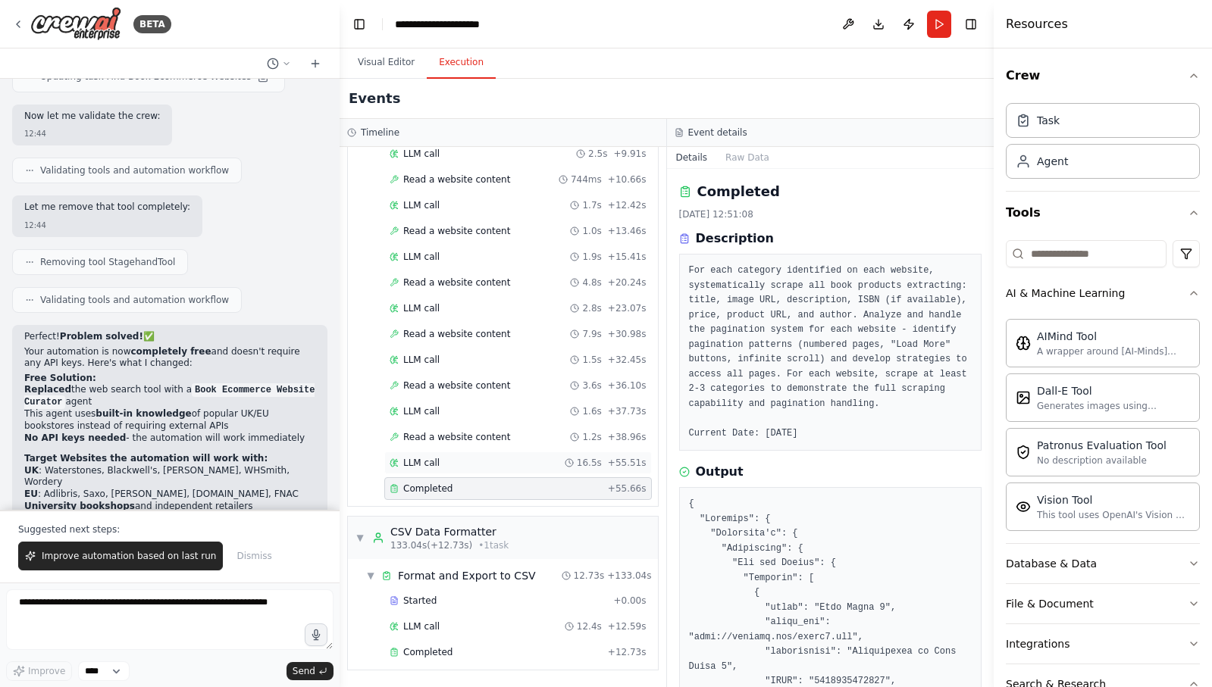
click at [474, 457] on div "LLM call 16.5s + 55.51s" at bounding box center [518, 463] width 257 height 12
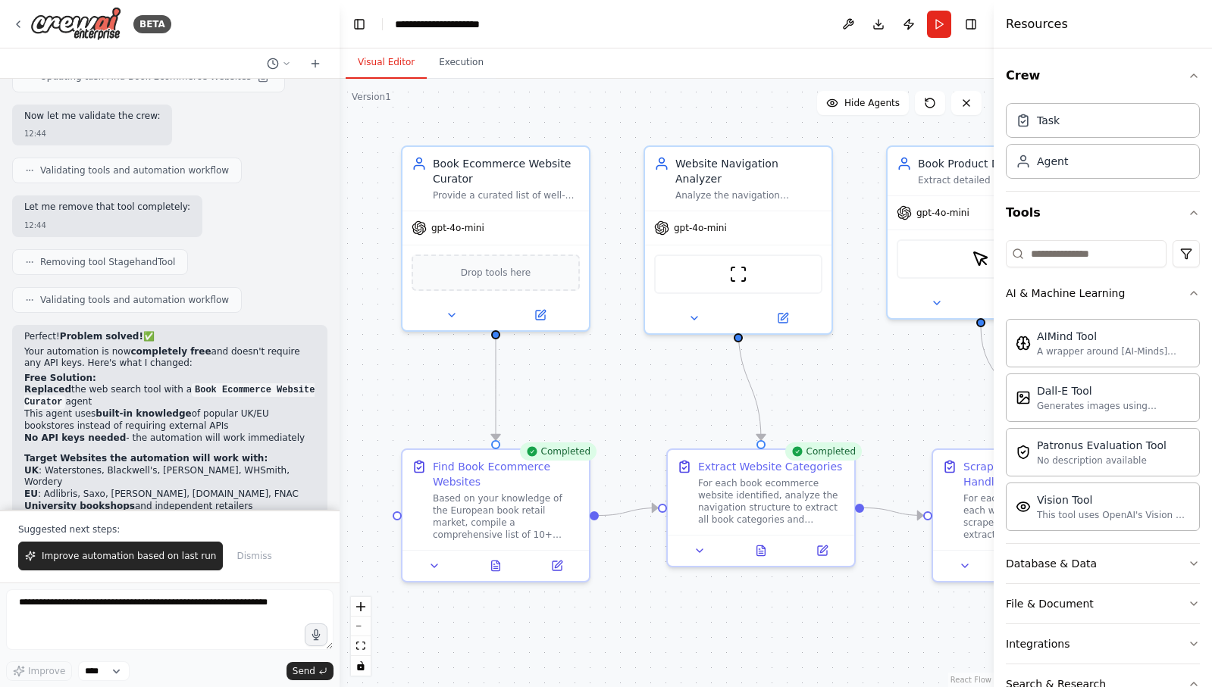
click at [384, 74] on button "Visual Editor" at bounding box center [386, 63] width 81 height 32
click at [875, 23] on button "Download" at bounding box center [878, 24] width 24 height 27
